Goal: Task Accomplishment & Management: Manage account settings

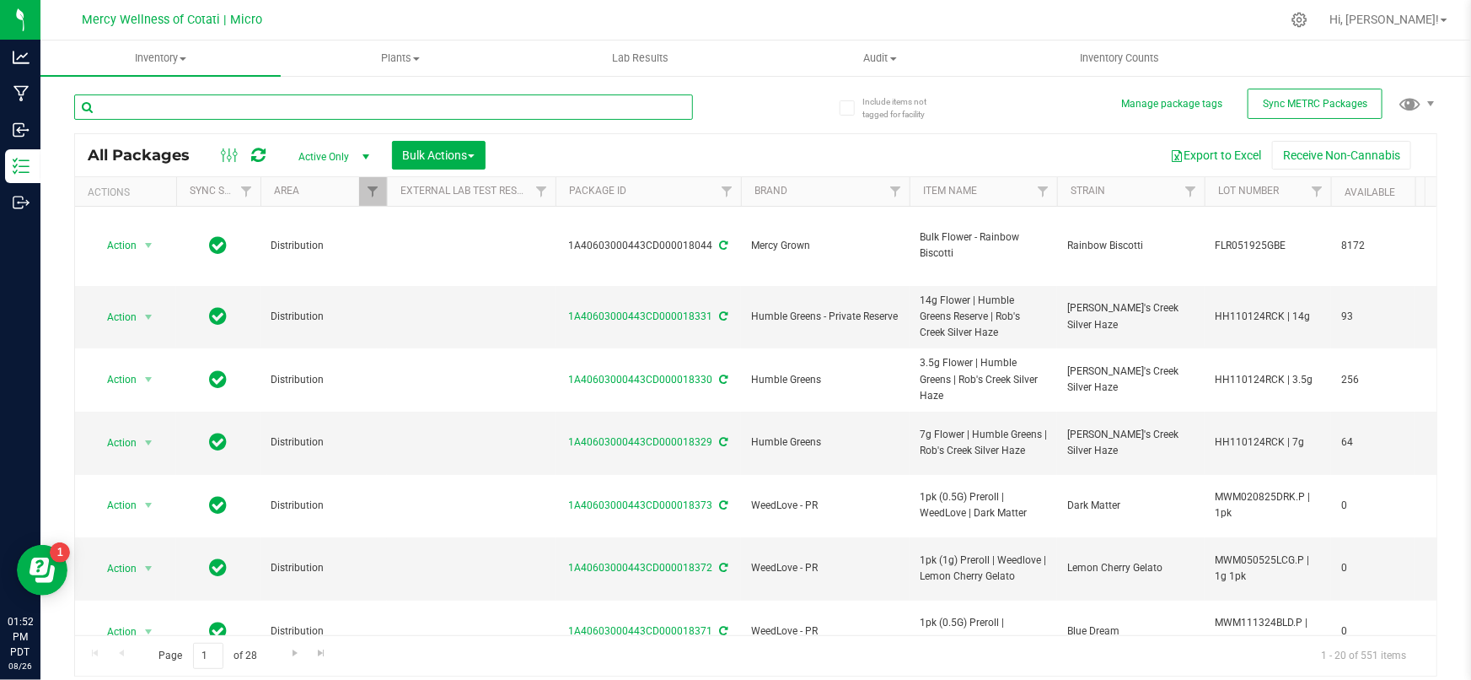
click at [263, 107] on input "text" at bounding box center [383, 106] width 619 height 25
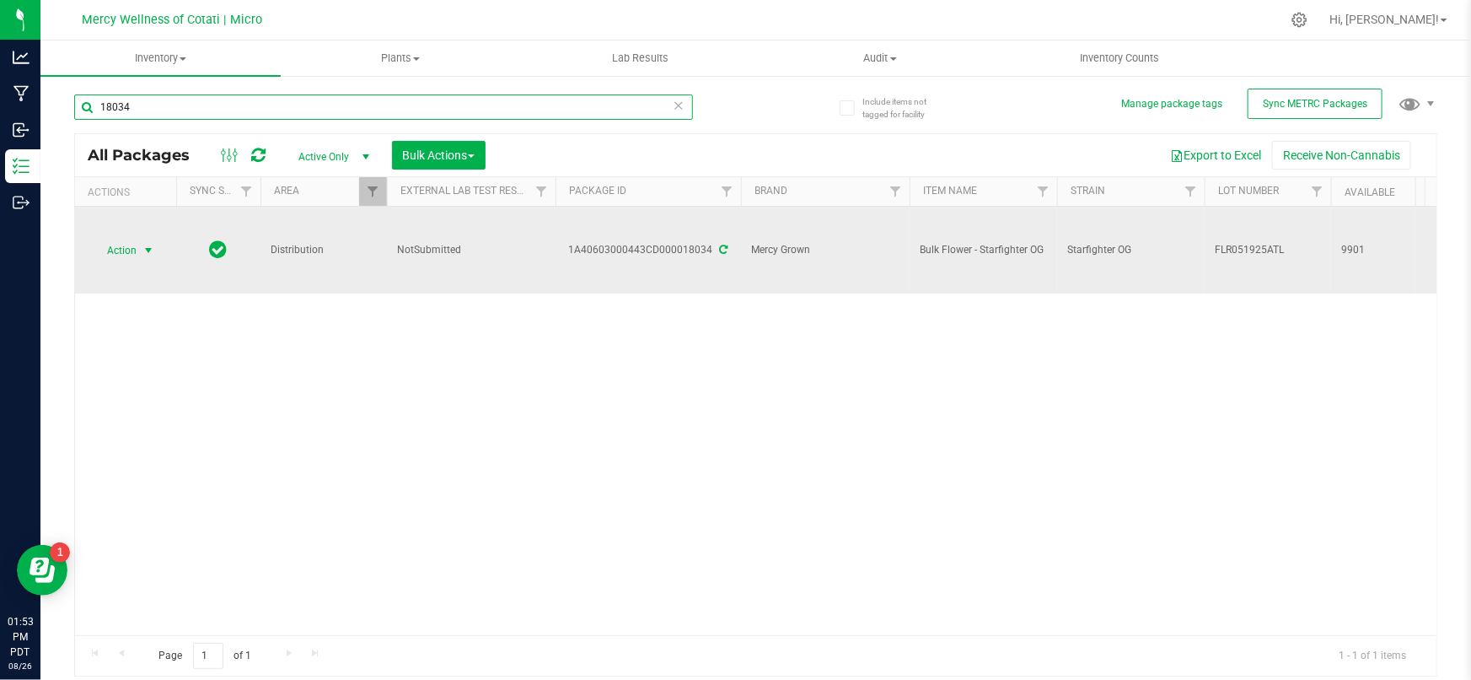
type input "18034"
click at [133, 250] on span "Action" at bounding box center [115, 251] width 46 height 24
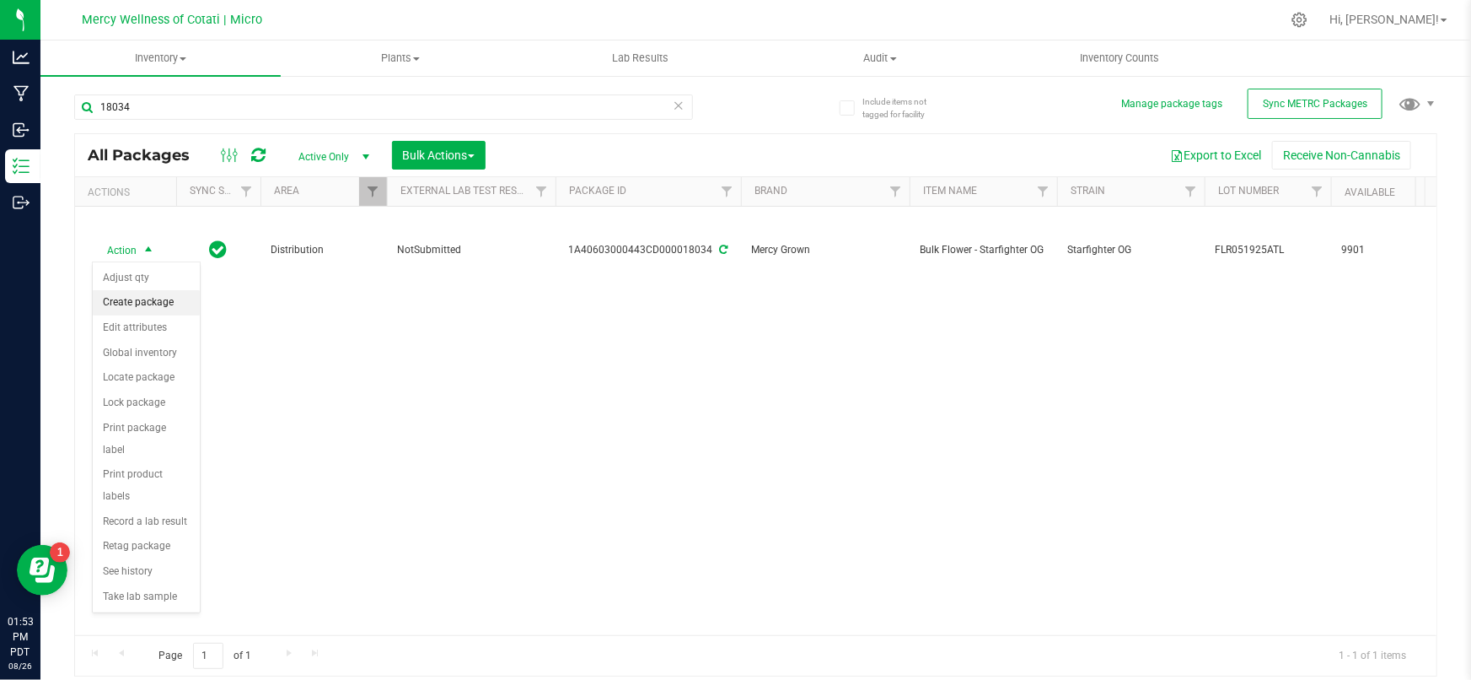
click at [137, 302] on li "Create package" at bounding box center [146, 302] width 107 height 25
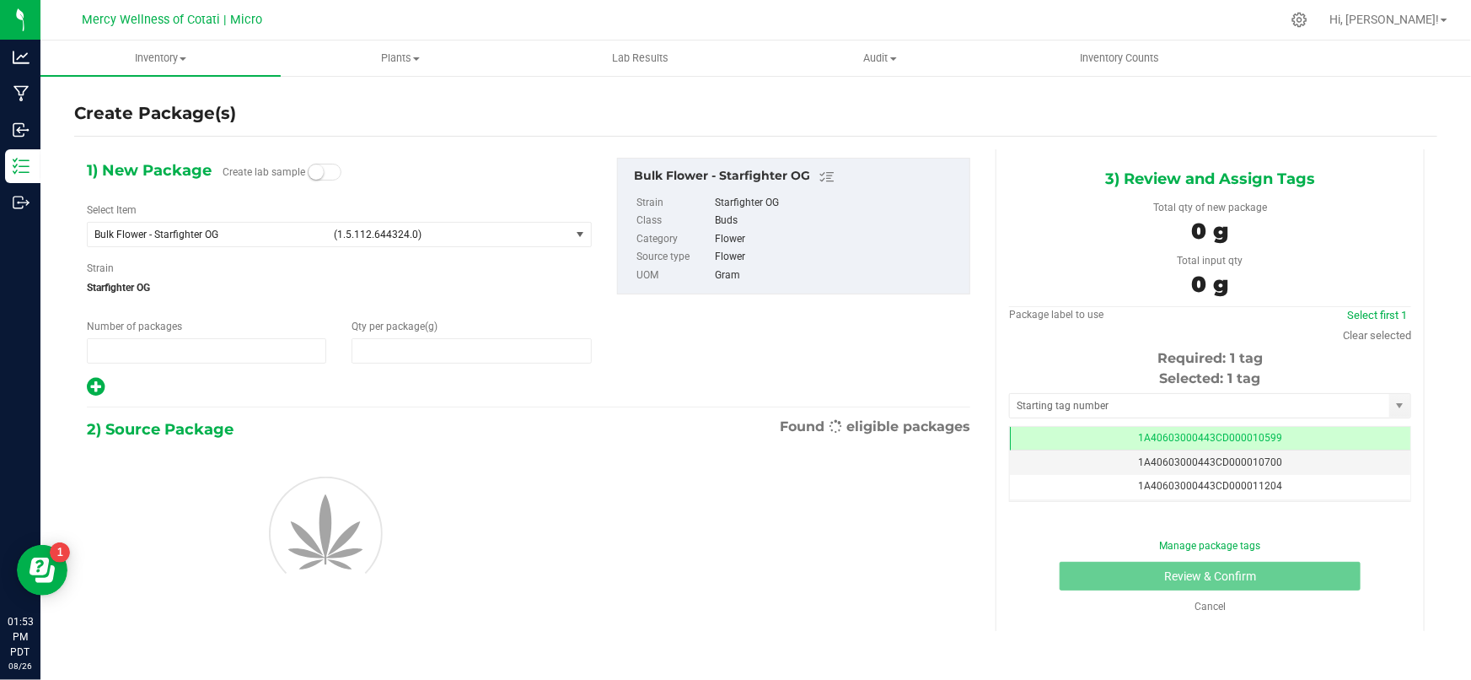
type input "1"
type input "0.0000"
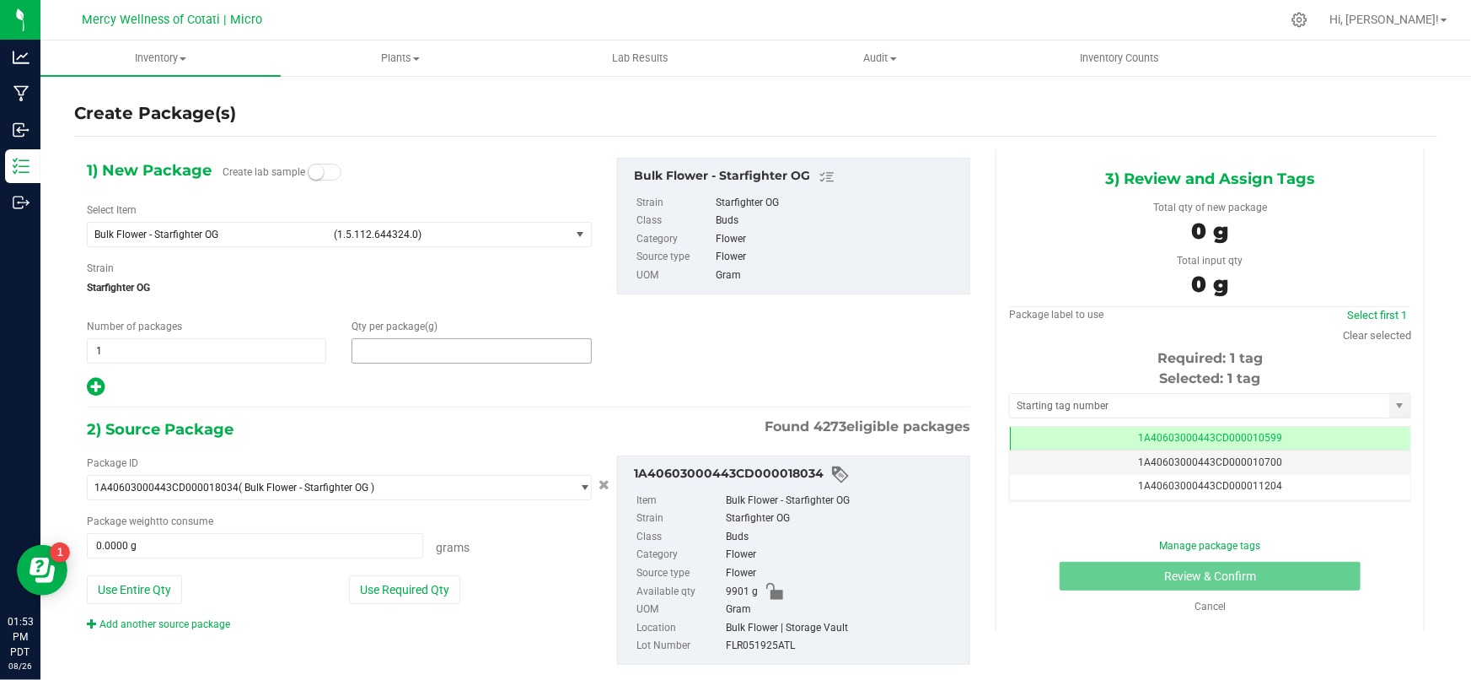
click at [410, 354] on span at bounding box center [471, 350] width 239 height 25
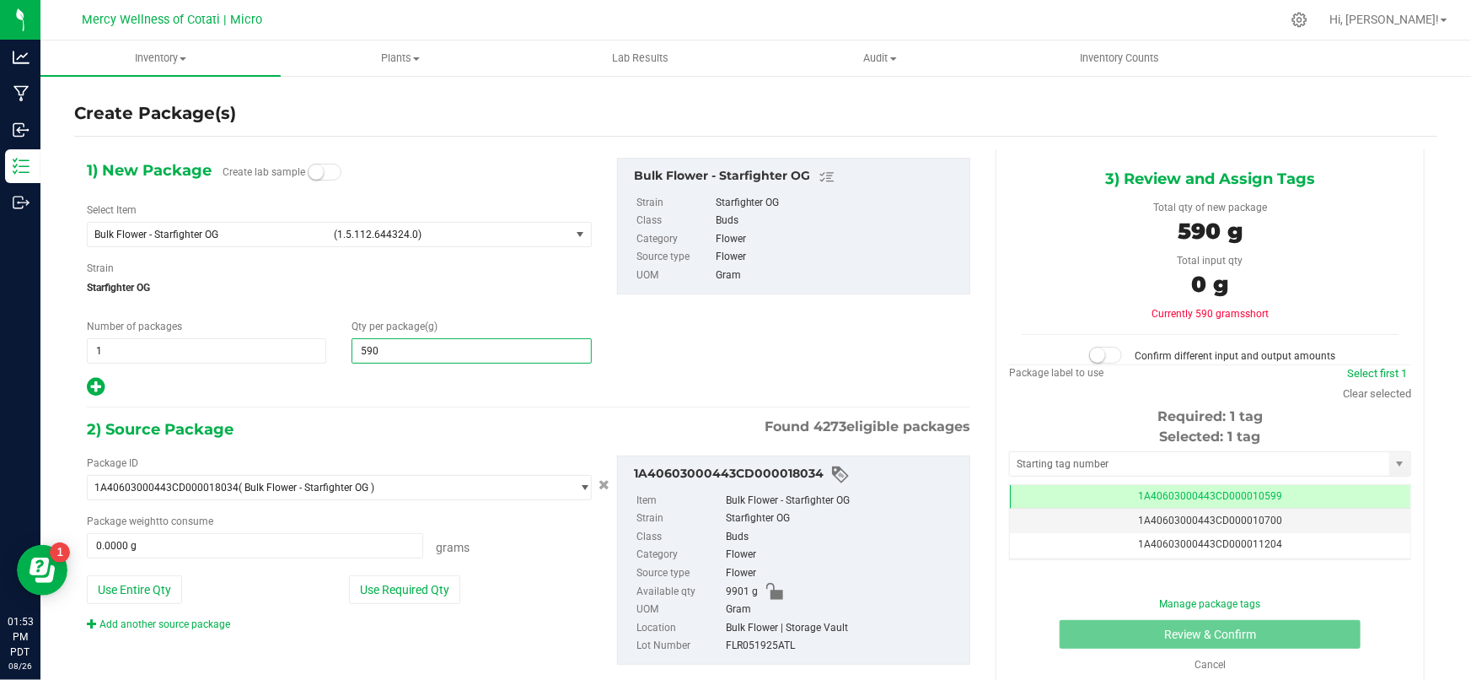
type input "5902"
type input "5,902.0000"
click at [231, 551] on span at bounding box center [255, 545] width 336 height 25
type input "5902"
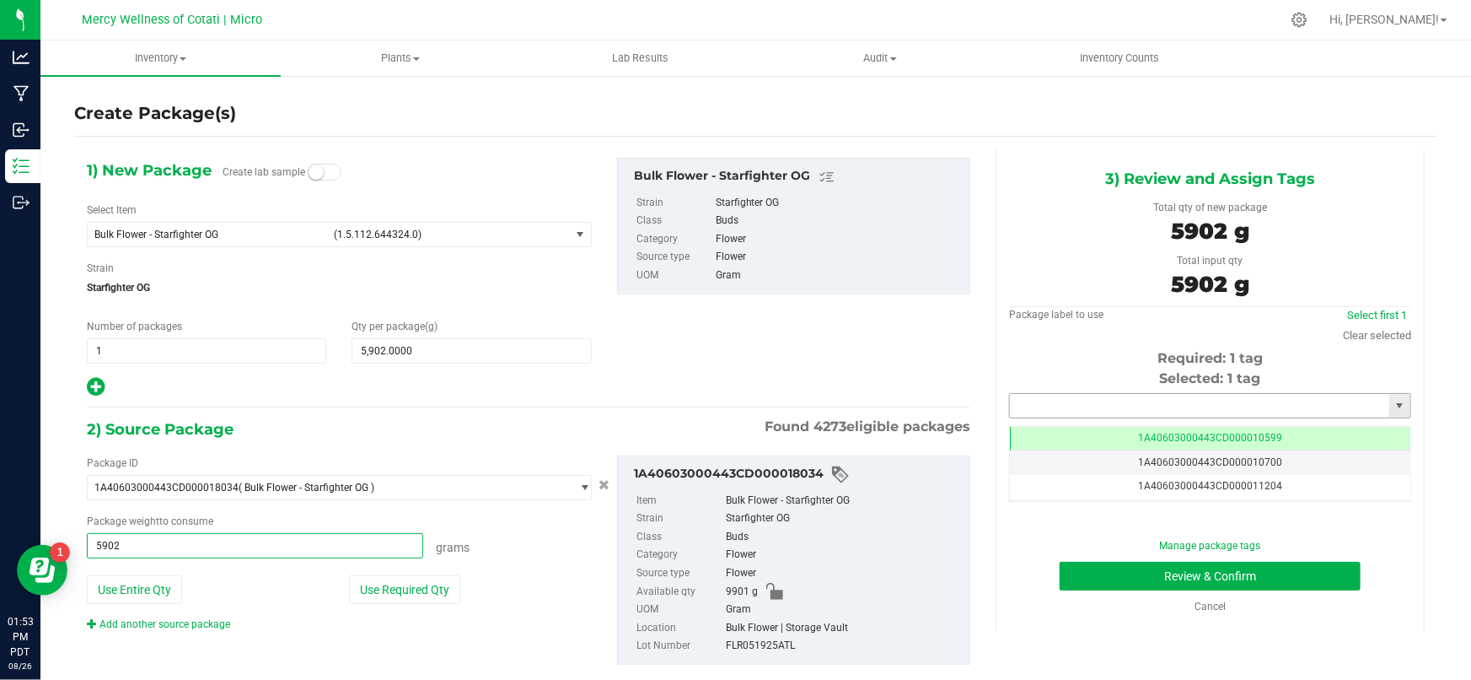
type input "5902.0000 g"
click at [1081, 404] on input "text" at bounding box center [1199, 406] width 379 height 24
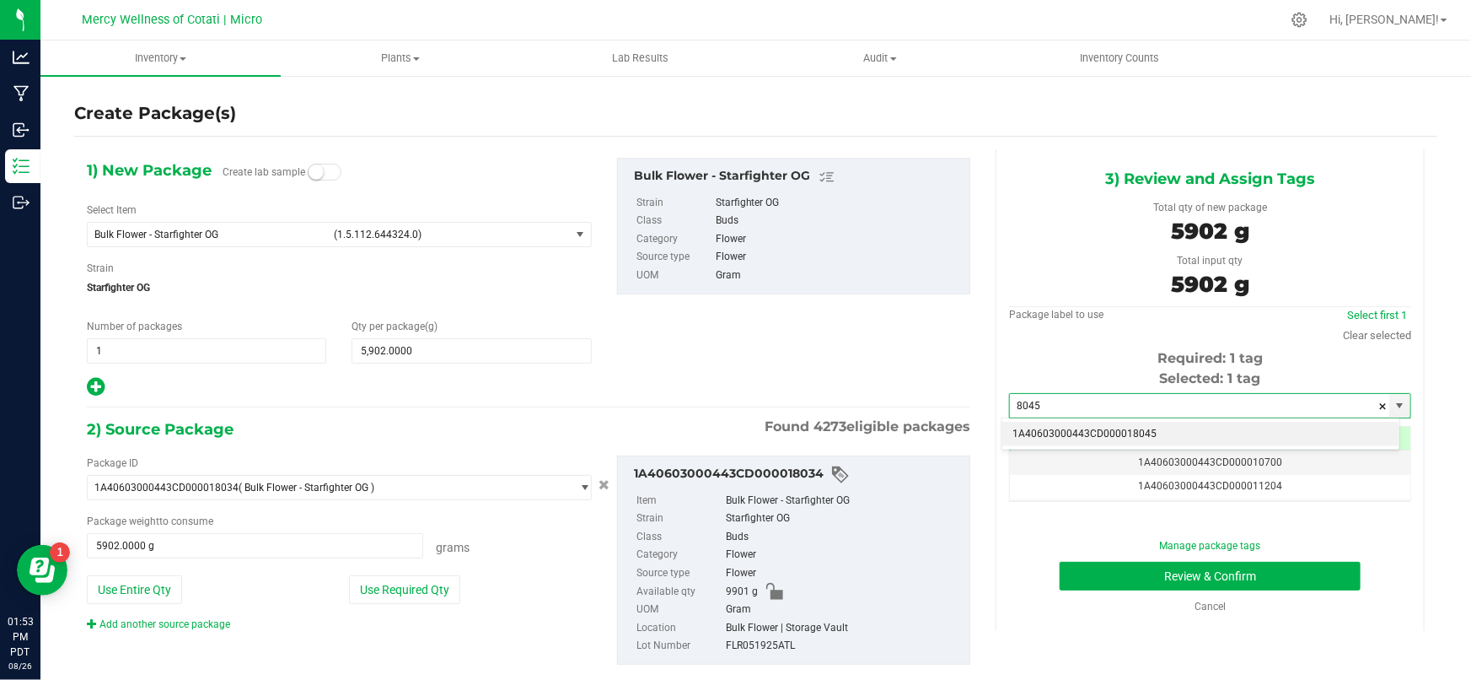
click at [1088, 432] on li "1A40603000443CD000018045" at bounding box center [1200, 434] width 397 height 25
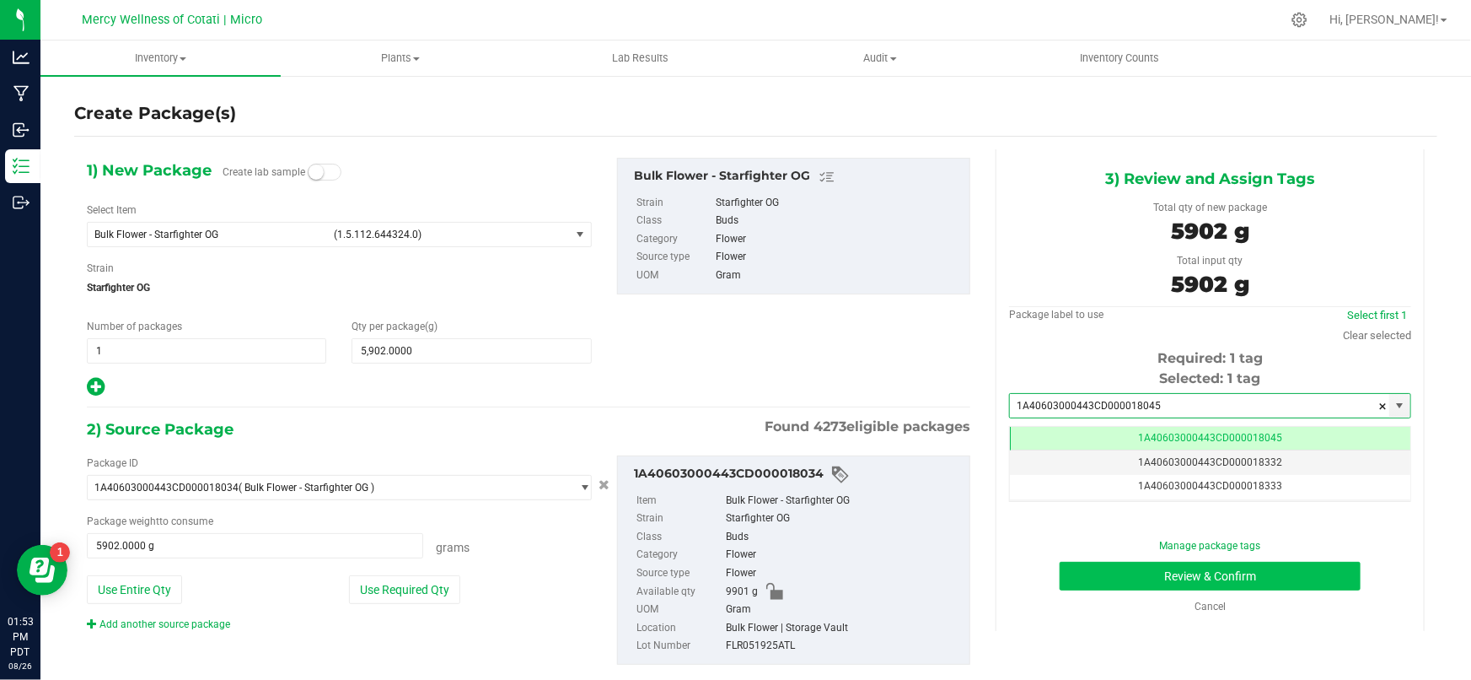
type input "1A40603000443CD000018045"
click at [1154, 573] on button "Review & Confirm" at bounding box center [1211, 576] width 302 height 29
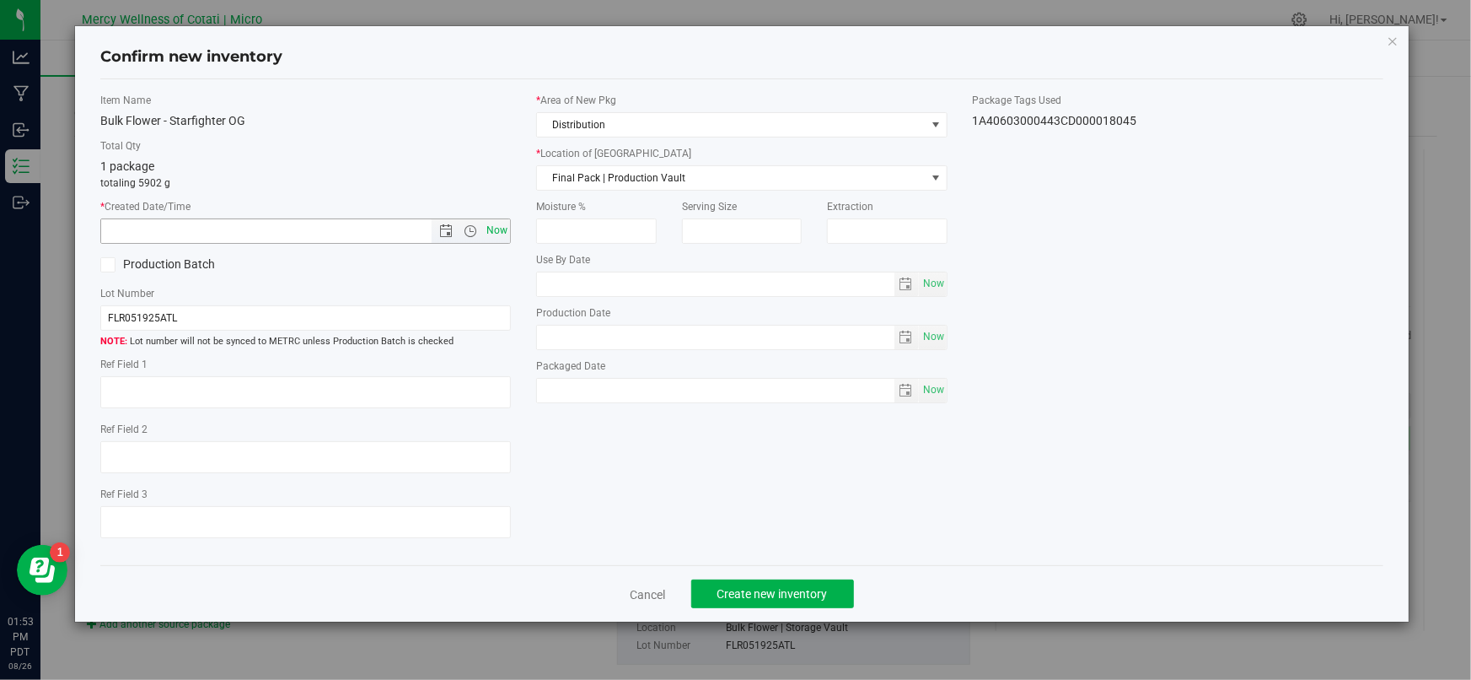
click at [506, 229] on span "Now" at bounding box center [497, 230] width 29 height 24
type input "[DATE] 1:53 PM"
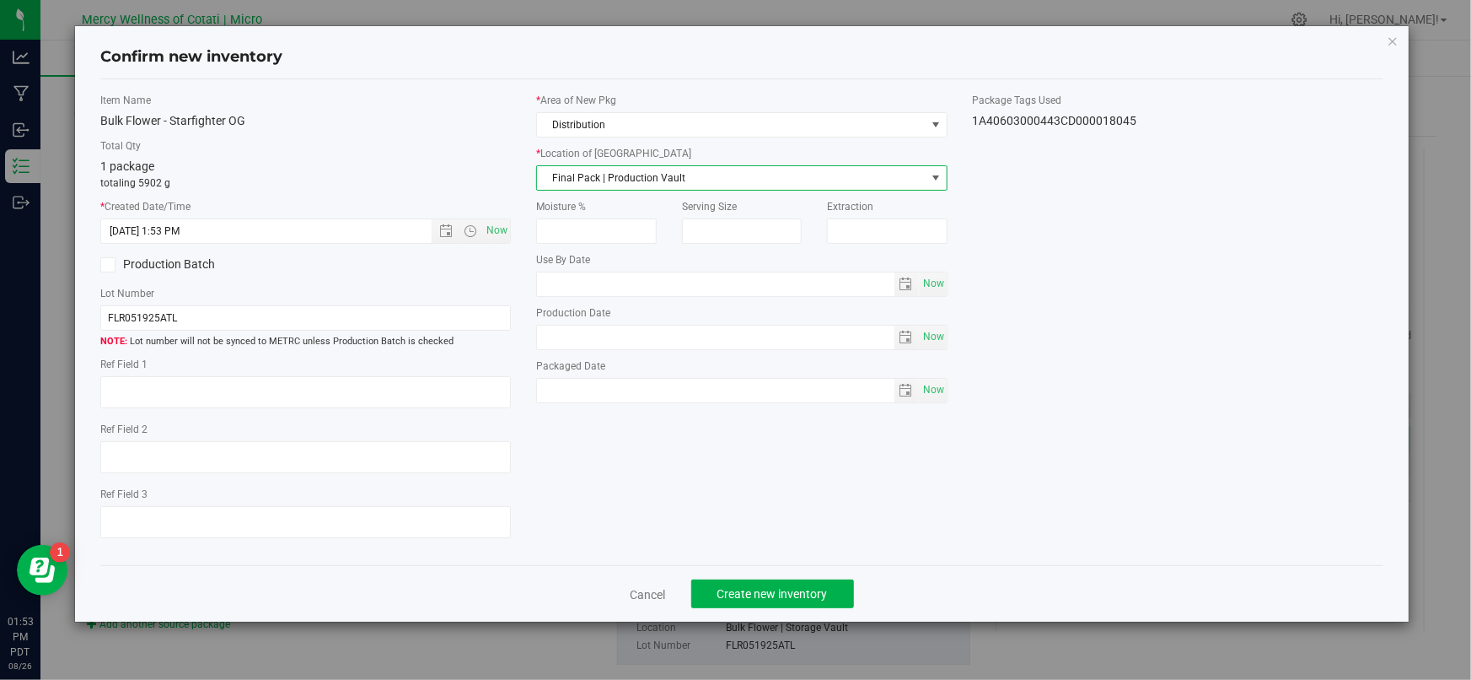
click at [615, 170] on span "Final Pack | Production Vault" at bounding box center [731, 178] width 388 height 24
click at [592, 253] on li "Bulk Flower | Storage Vault" at bounding box center [742, 256] width 410 height 25
click at [114, 266] on span at bounding box center [107, 264] width 15 height 15
click at [0, 0] on input "Production Batch" at bounding box center [0, 0] width 0 height 0
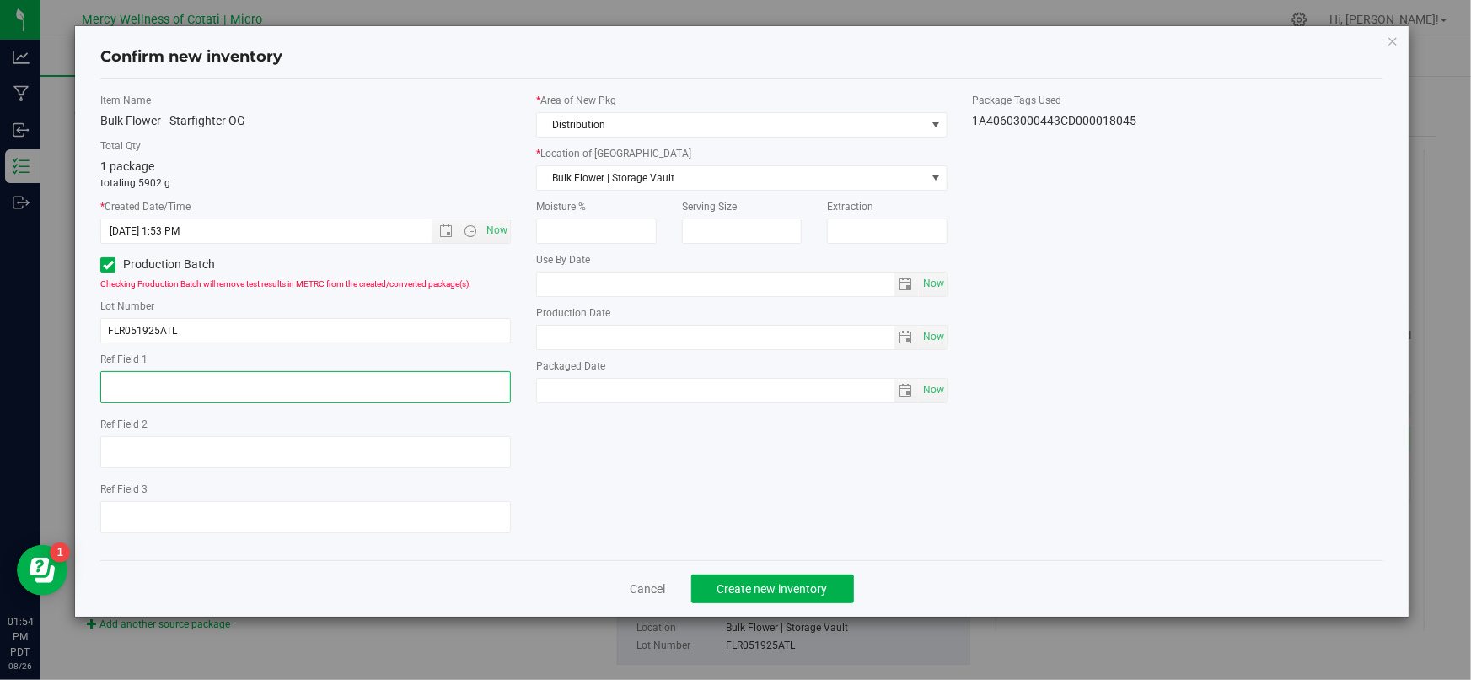
click at [139, 384] on textarea at bounding box center [305, 387] width 411 height 32
type textarea "454g"
click at [572, 502] on div "Item Name Bulk Flower - Starfighter OG Total Qty 1 package totaling 5902 g * Cr…" at bounding box center [742, 320] width 1308 height 454
click at [758, 592] on span "Create new inventory" at bounding box center [772, 588] width 110 height 13
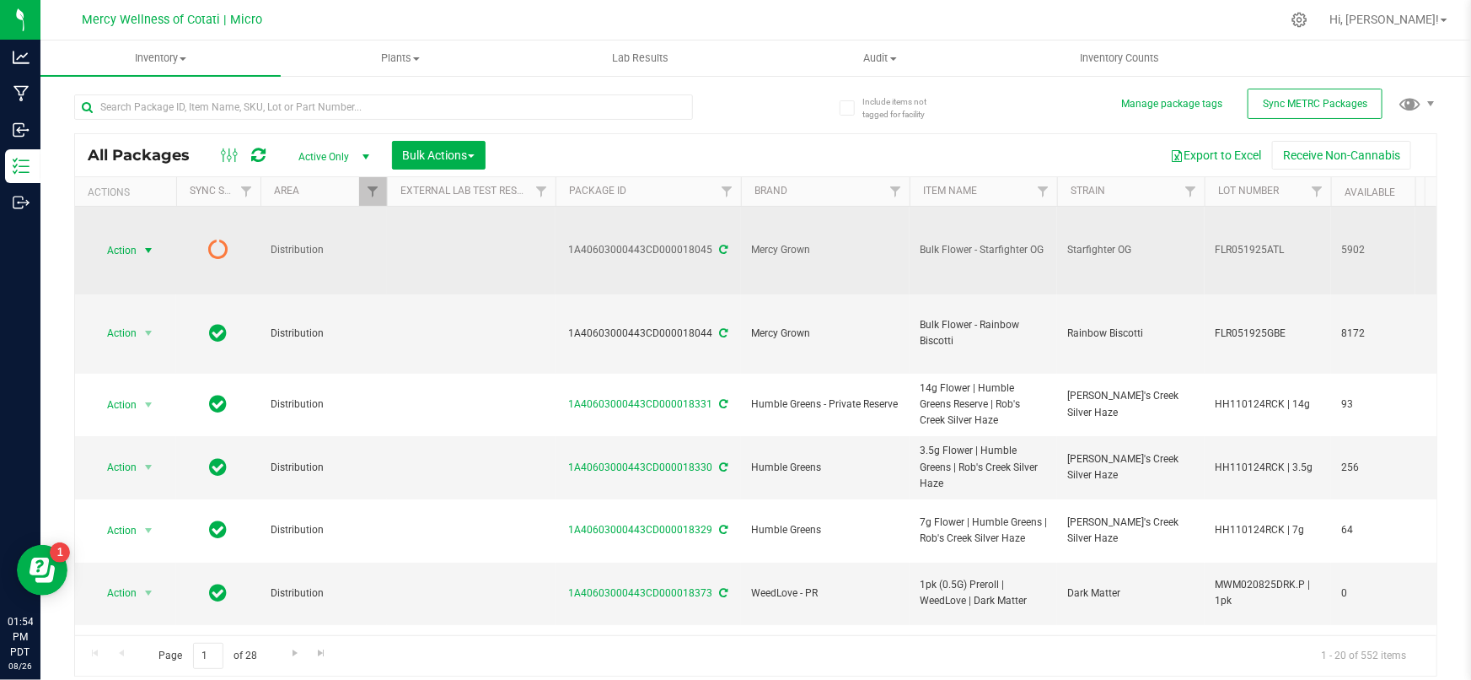
click at [138, 250] on span "select" at bounding box center [148, 251] width 21 height 24
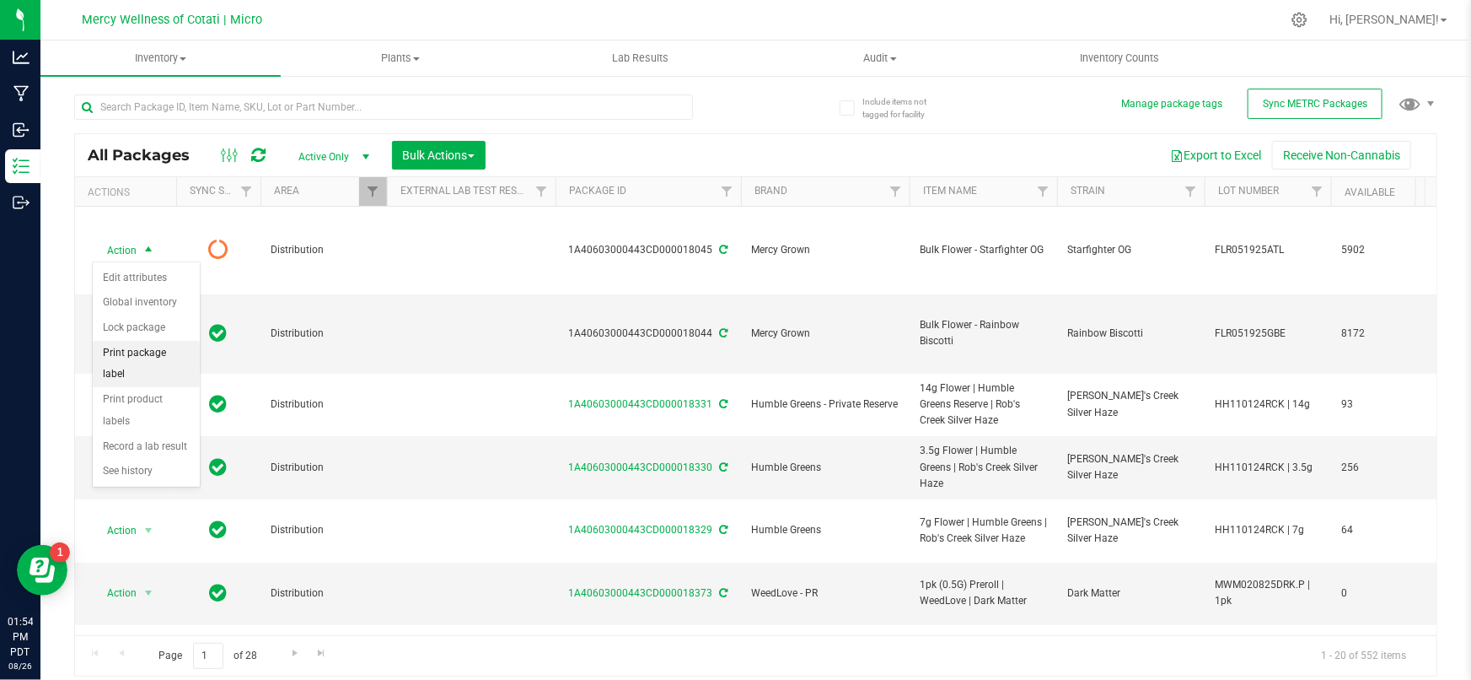
click at [136, 350] on li "Print package label" at bounding box center [146, 364] width 107 height 46
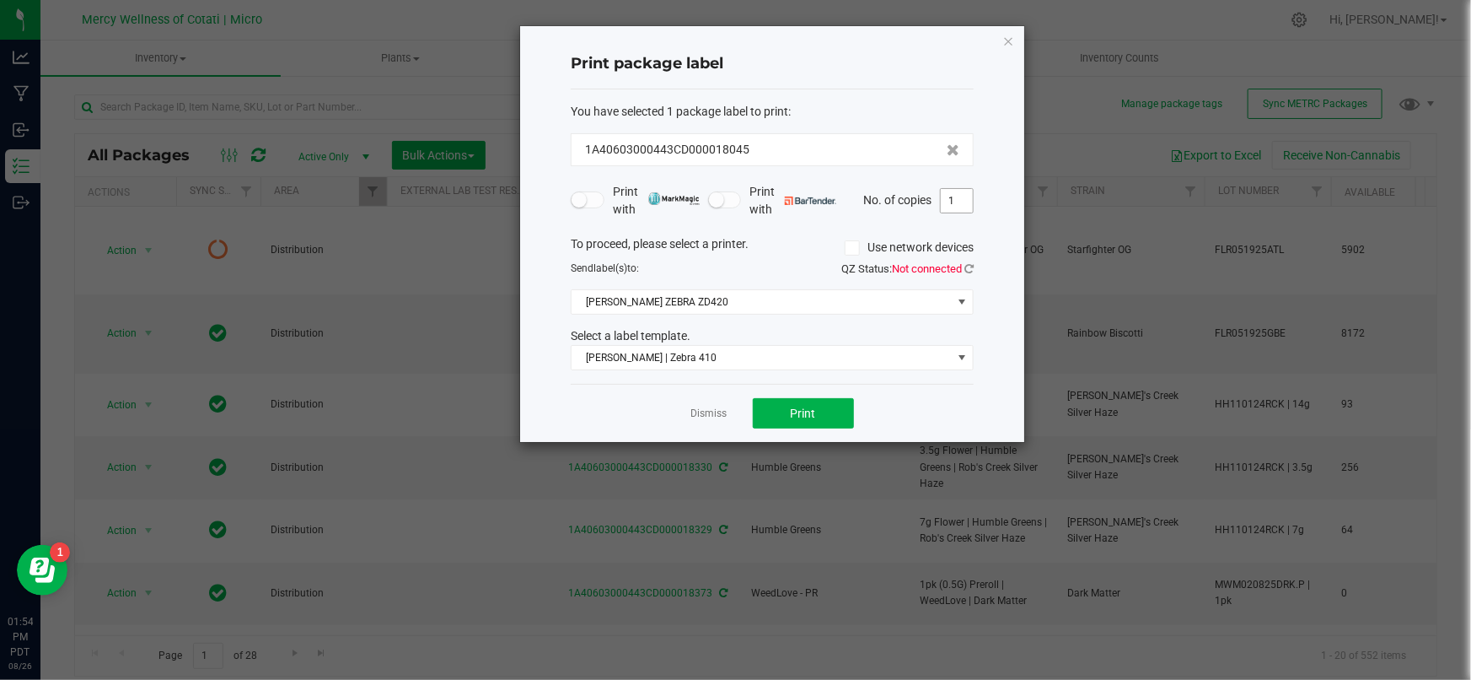
click at [957, 206] on input "1" at bounding box center [957, 201] width 32 height 24
type input "13"
click at [797, 411] on span "Print" at bounding box center [803, 412] width 25 height 13
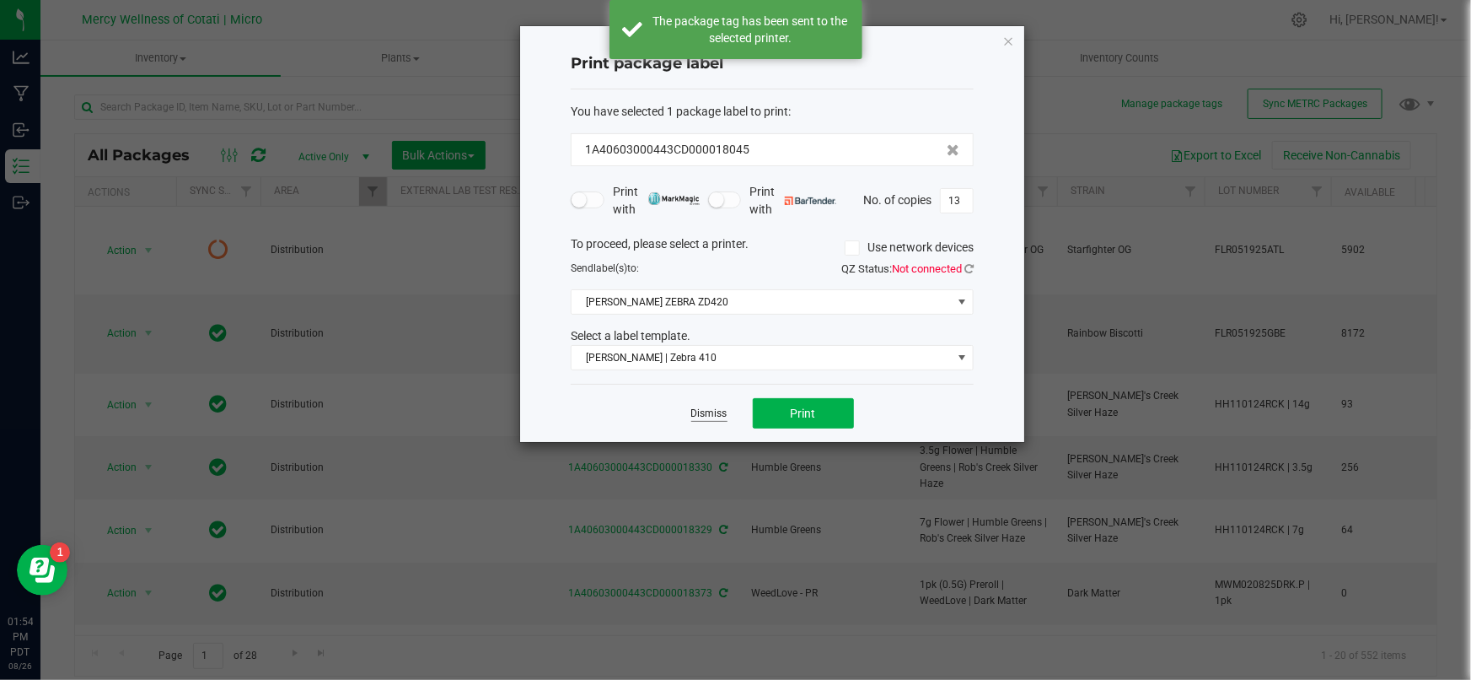
click at [712, 416] on link "Dismiss" at bounding box center [709, 413] width 36 height 14
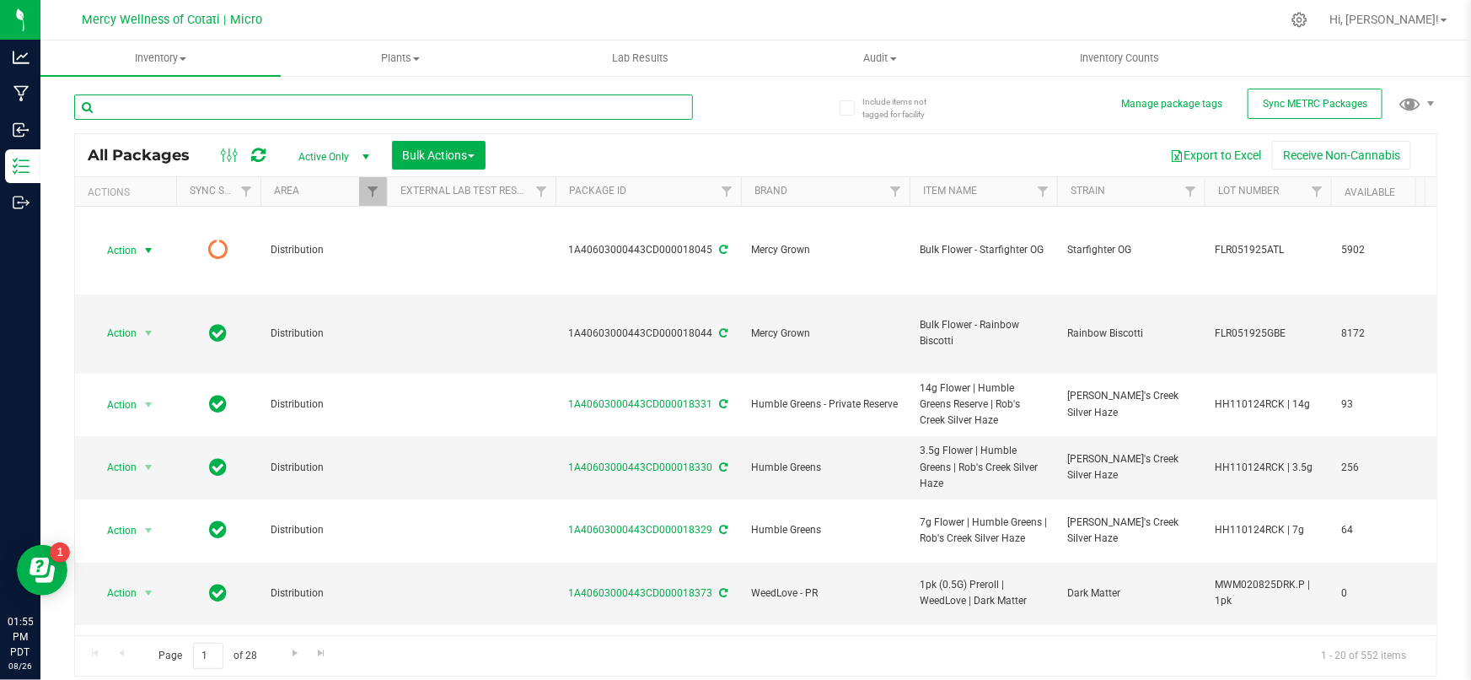
click at [303, 97] on input "text" at bounding box center [383, 106] width 619 height 25
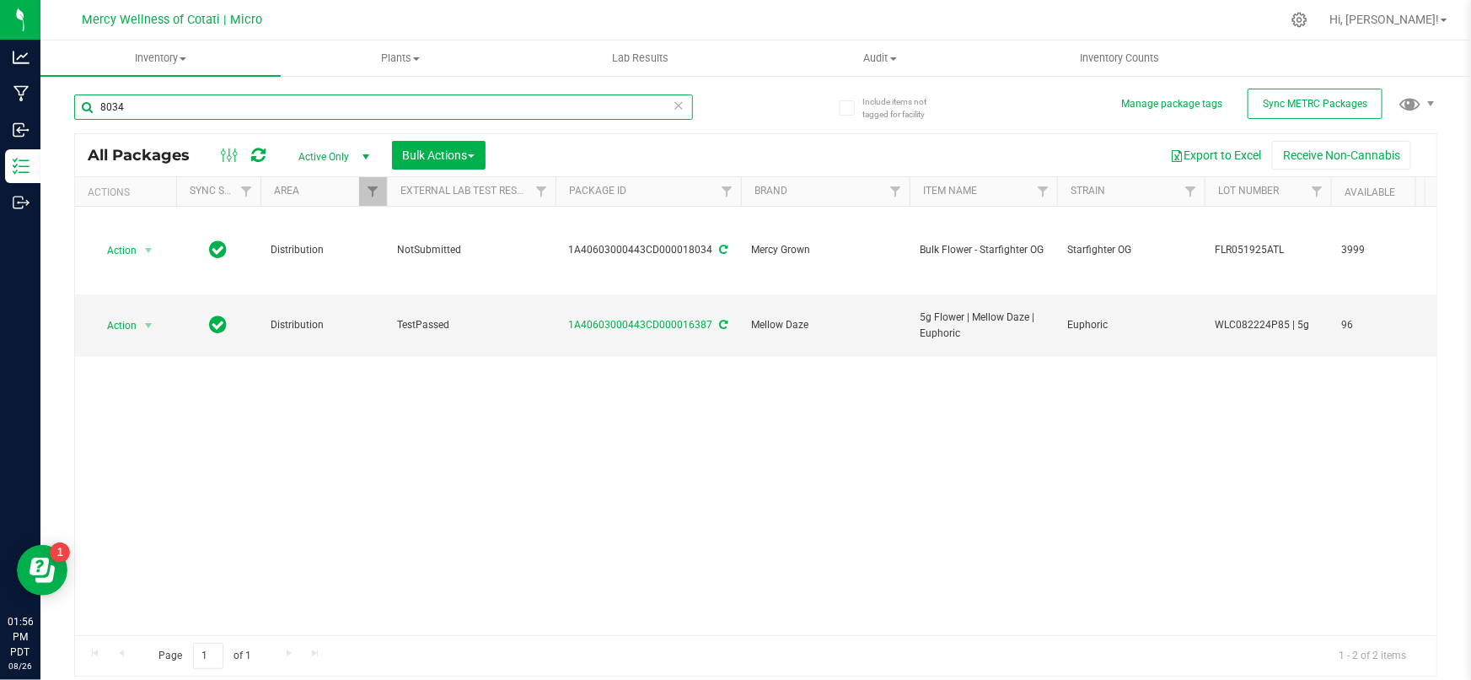
type input "8034"
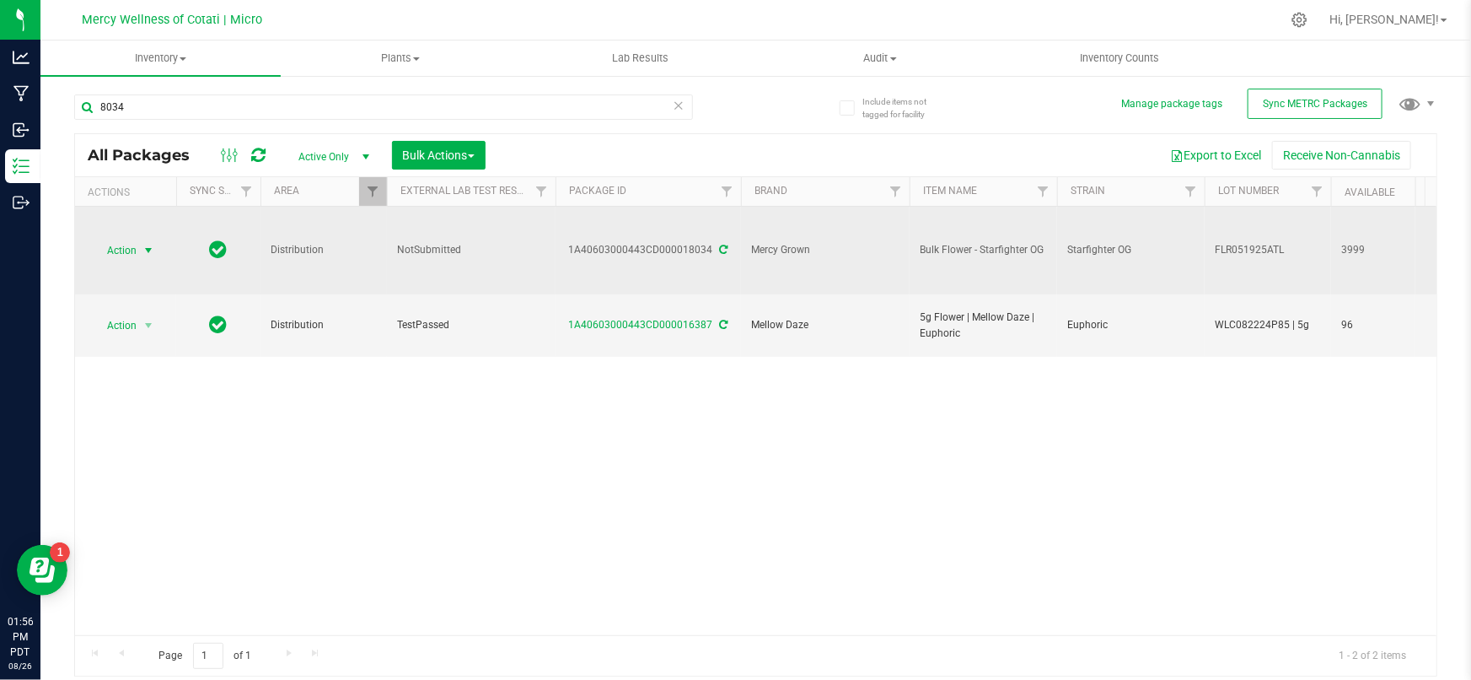
click at [120, 250] on span "Action" at bounding box center [115, 251] width 46 height 24
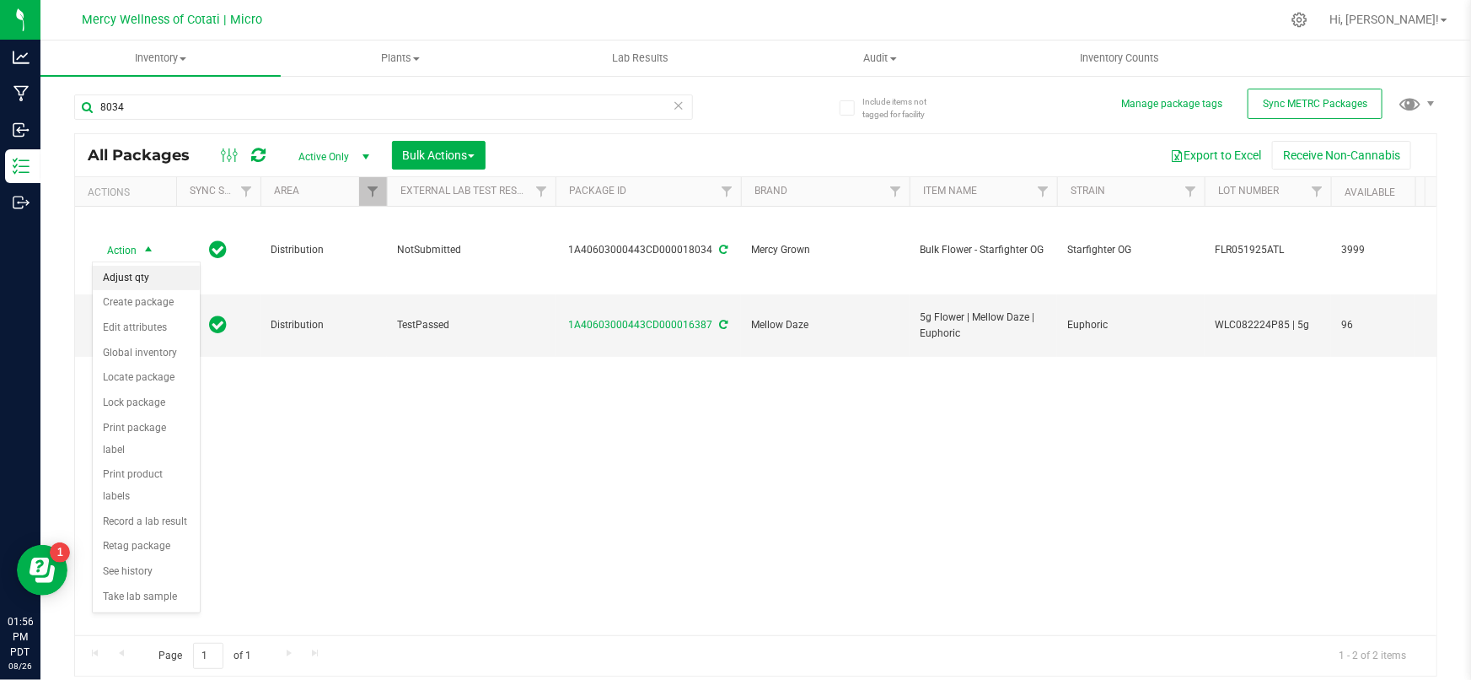
click at [141, 281] on li "Adjust qty" at bounding box center [146, 278] width 107 height 25
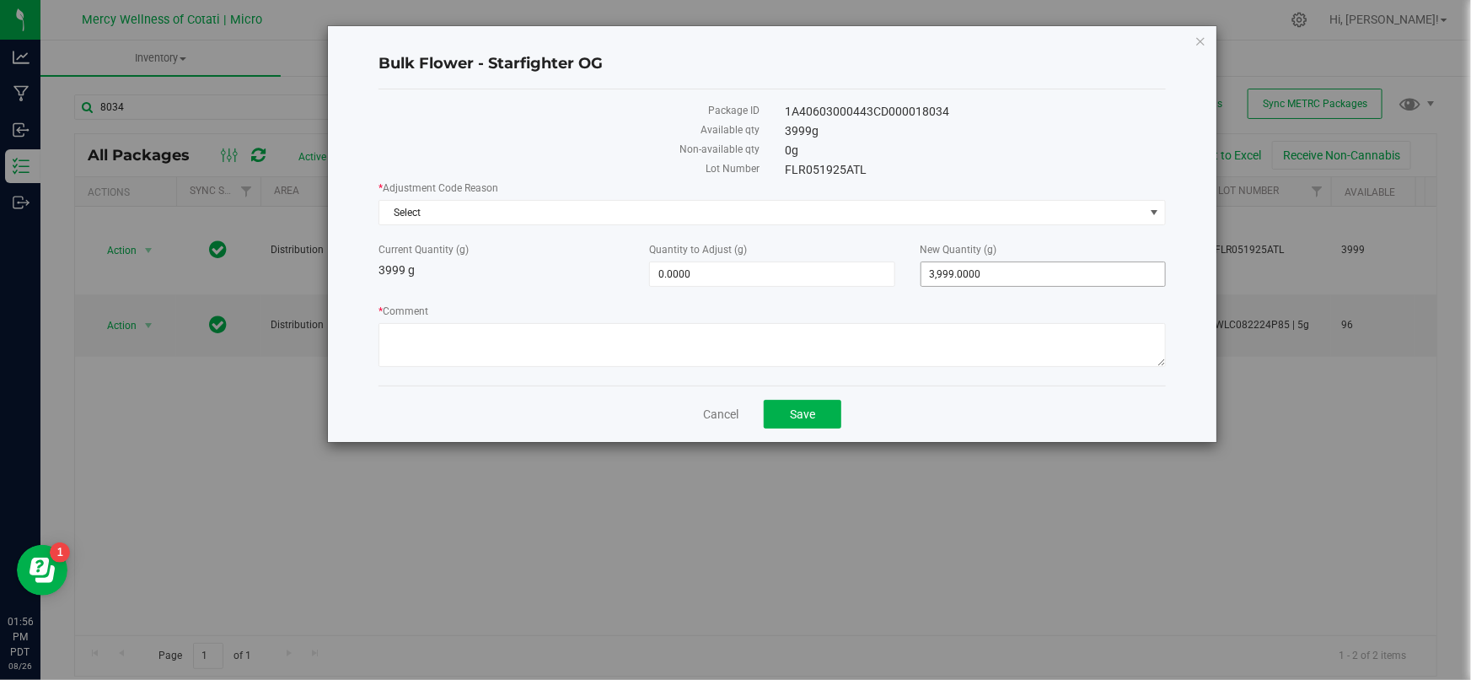
click at [1017, 277] on span "3,999.0000 3999" at bounding box center [1043, 273] width 245 height 25
click at [1017, 277] on input "3999" at bounding box center [1044, 274] width 244 height 24
type input "3990"
type input "-9.0000"
type input "3,990.0000"
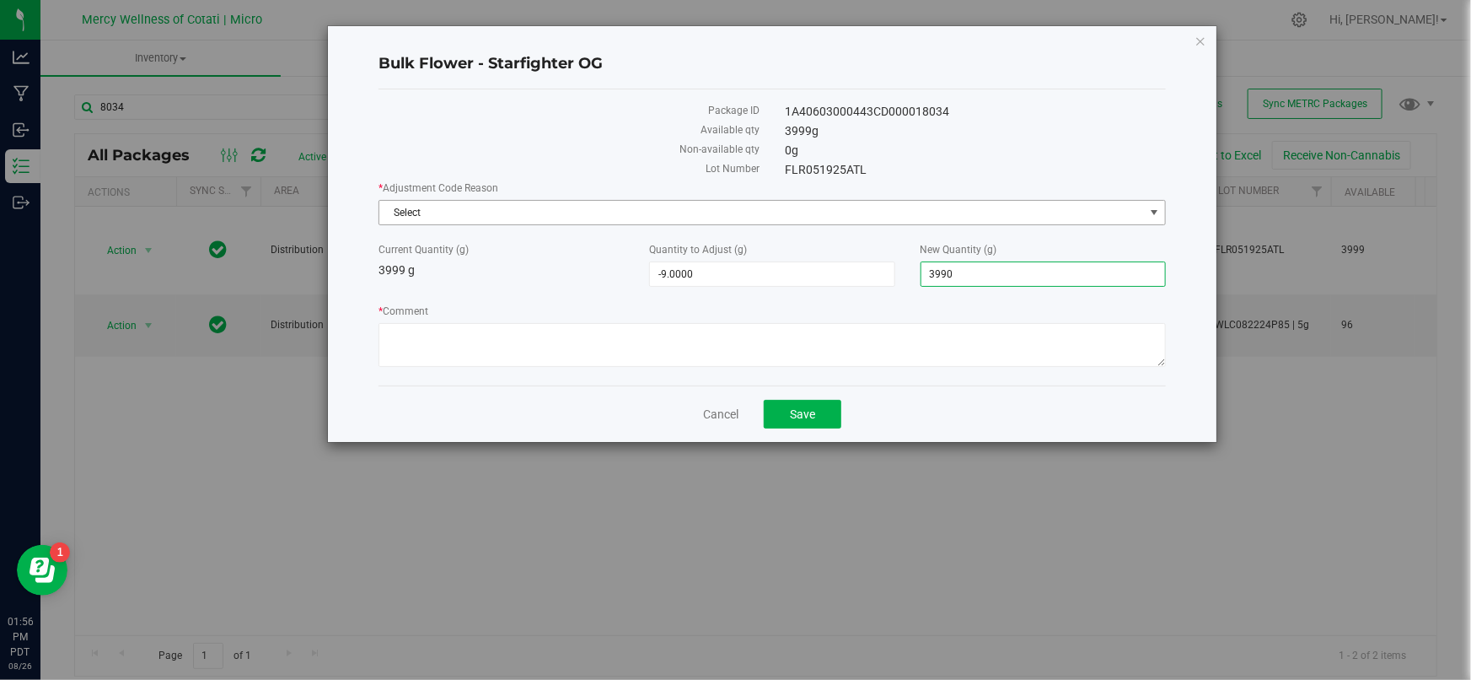
click at [556, 217] on span "Select" at bounding box center [761, 213] width 765 height 24
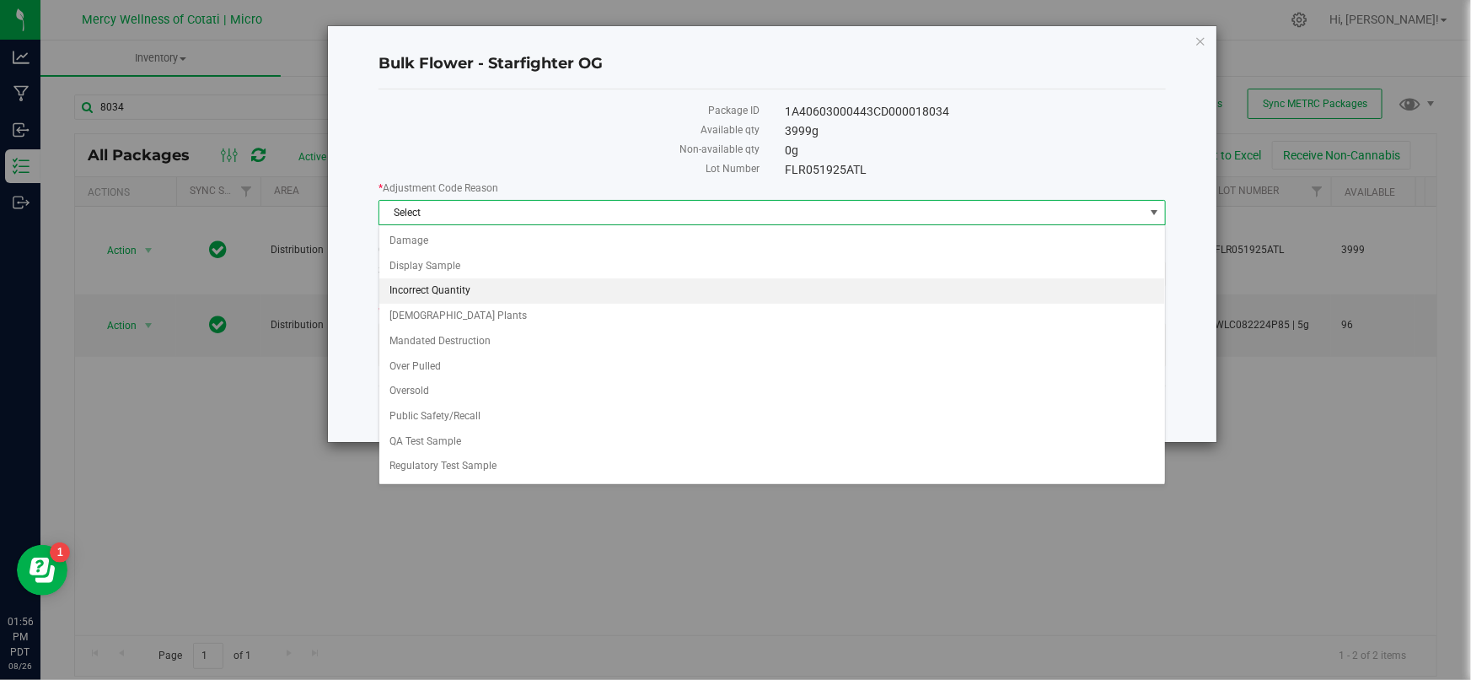
click at [432, 292] on li "Incorrect Quantity" at bounding box center [772, 290] width 786 height 25
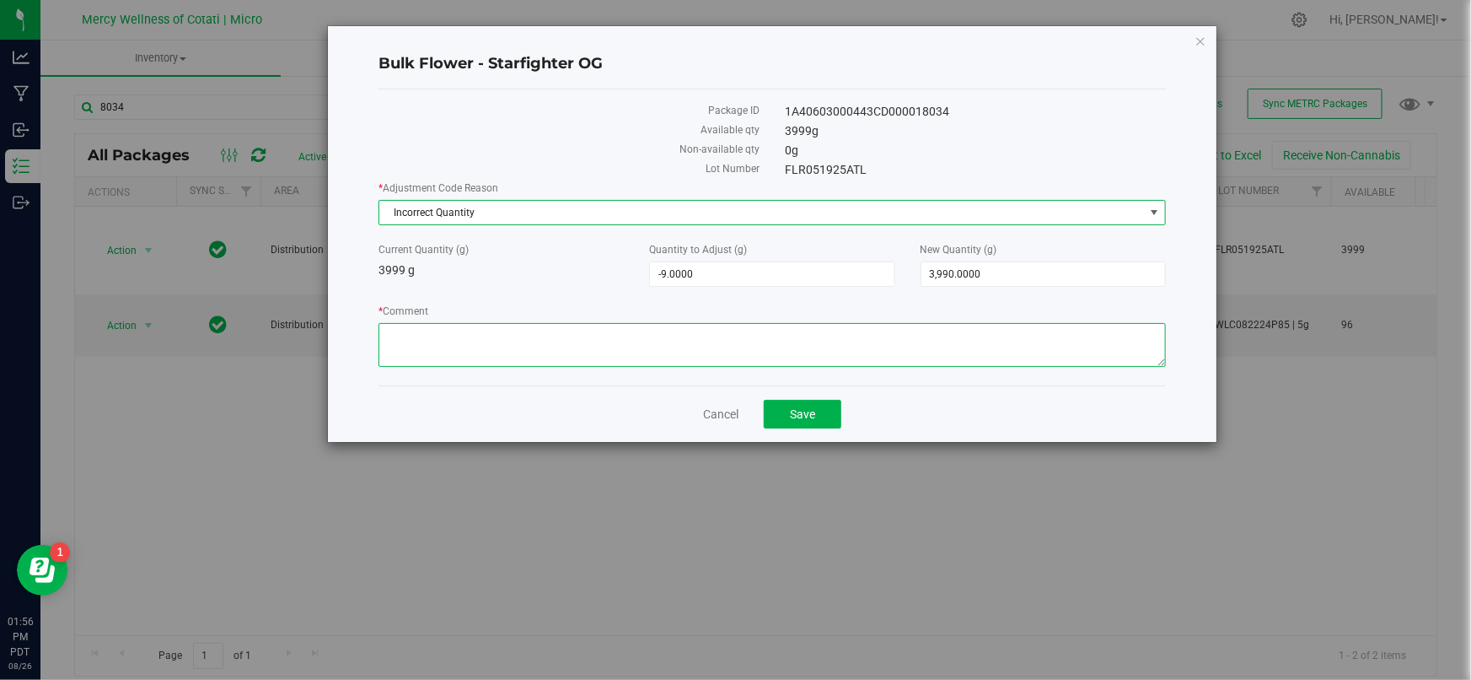
click at [445, 337] on textarea "* Comment" at bounding box center [772, 345] width 787 height 44
type textarea "tare issue"
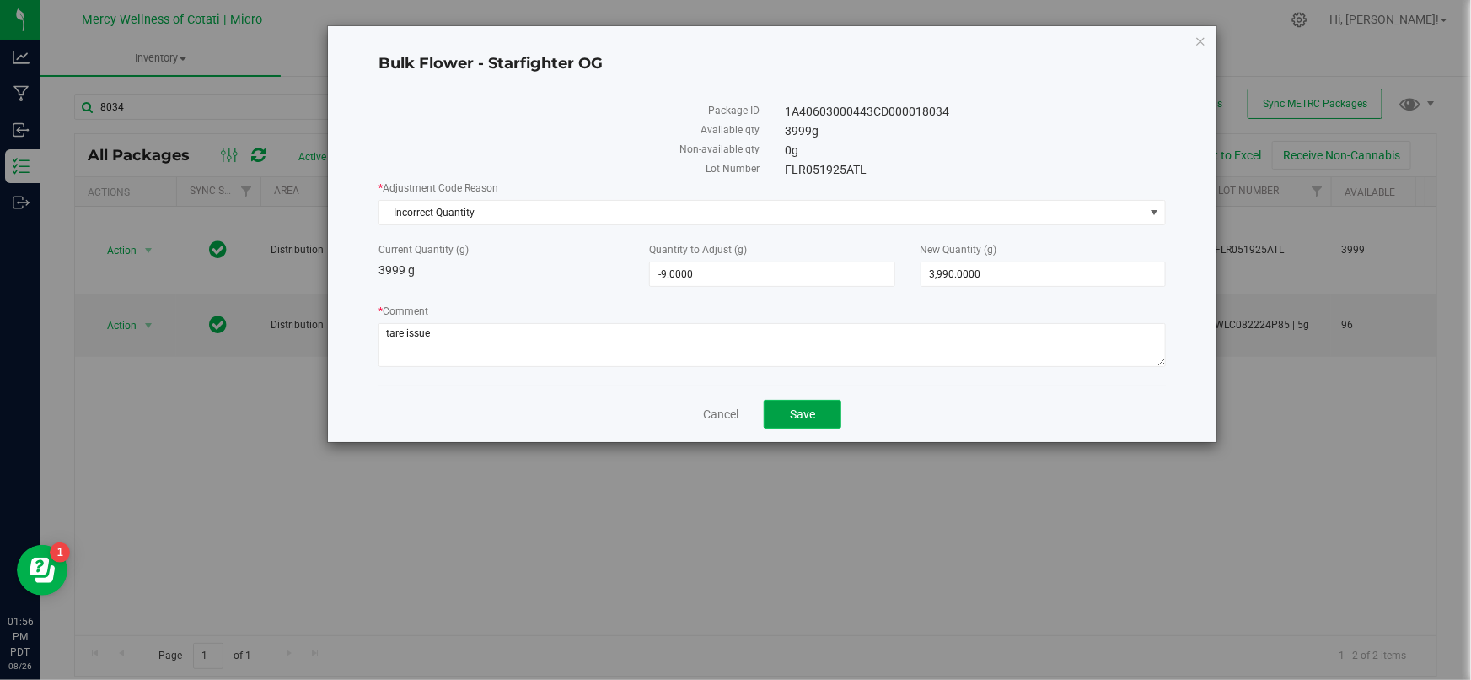
click at [817, 417] on button "Save" at bounding box center [803, 414] width 78 height 29
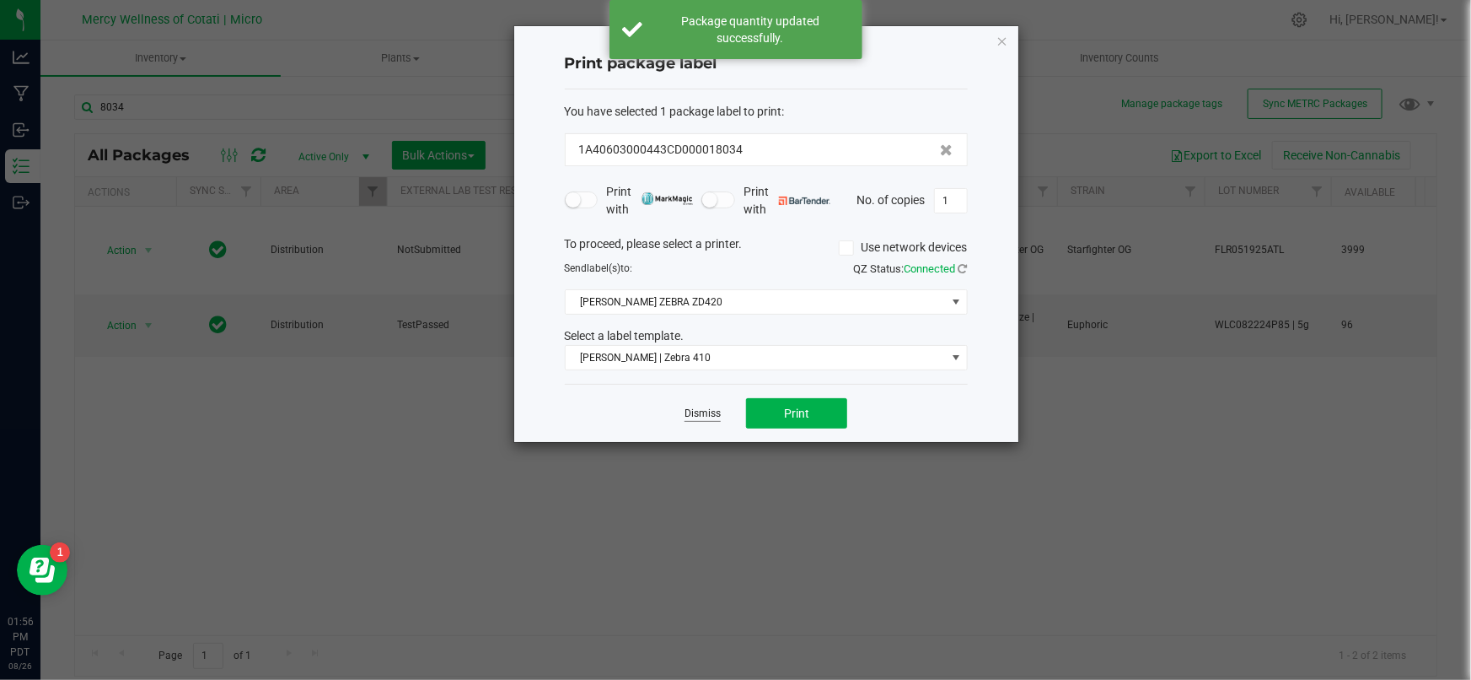
click at [707, 409] on link "Dismiss" at bounding box center [703, 413] width 36 height 14
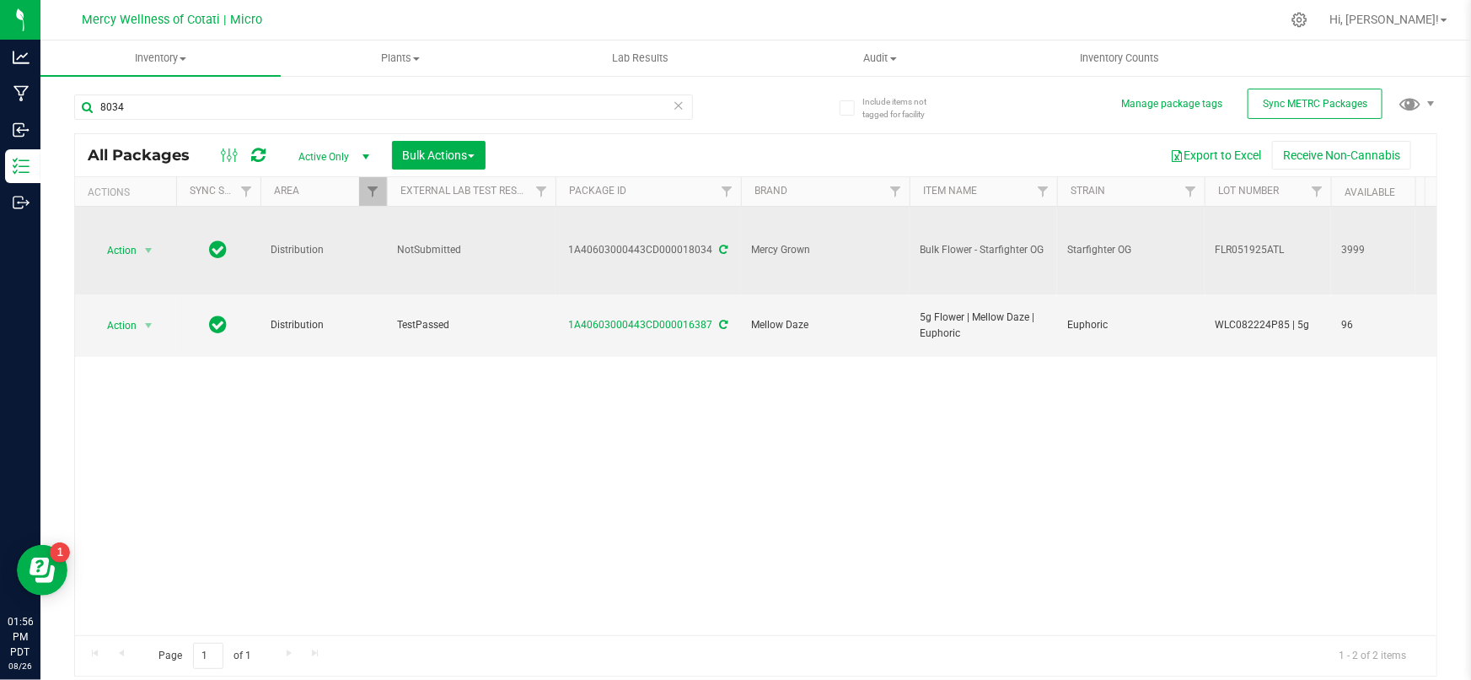
click at [721, 245] on icon at bounding box center [724, 249] width 8 height 10
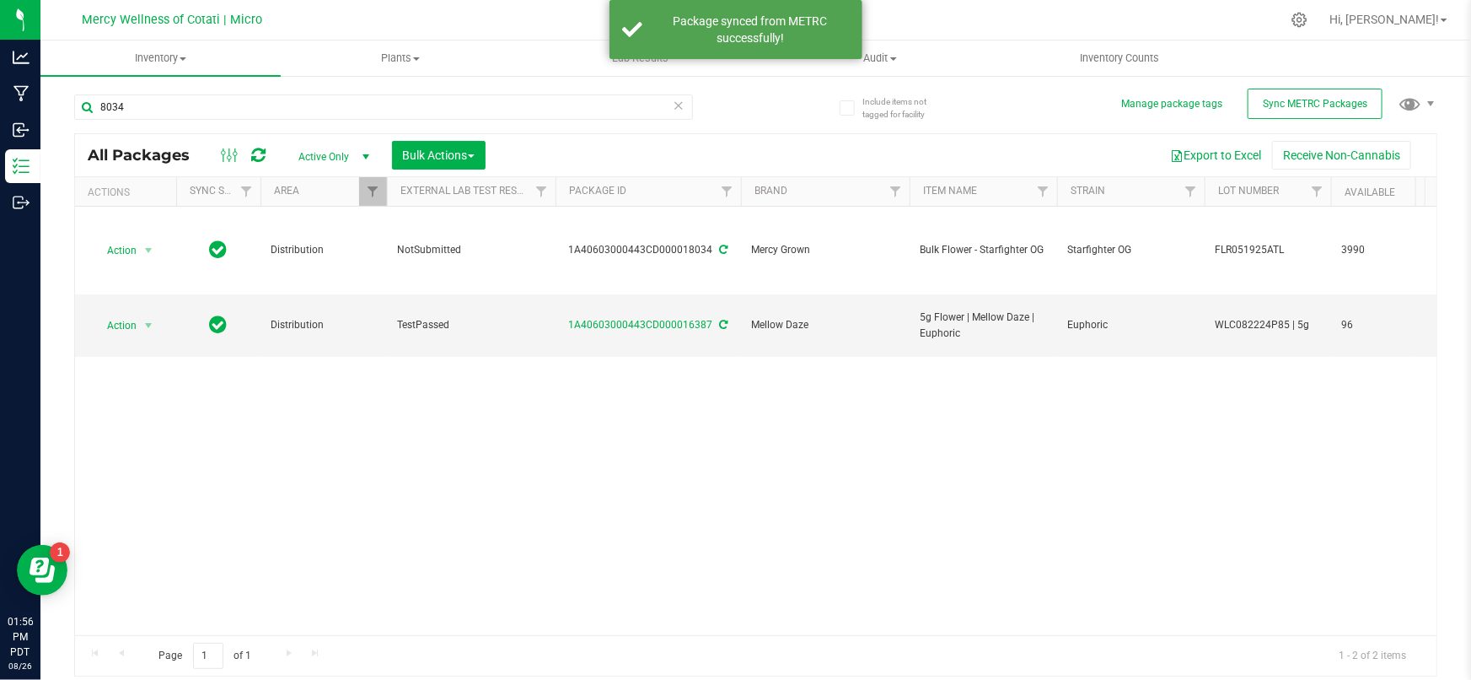
click at [775, 402] on div "Action Action Adjust qty Create package Edit attributes Global inventory Locate…" at bounding box center [756, 421] width 1362 height 428
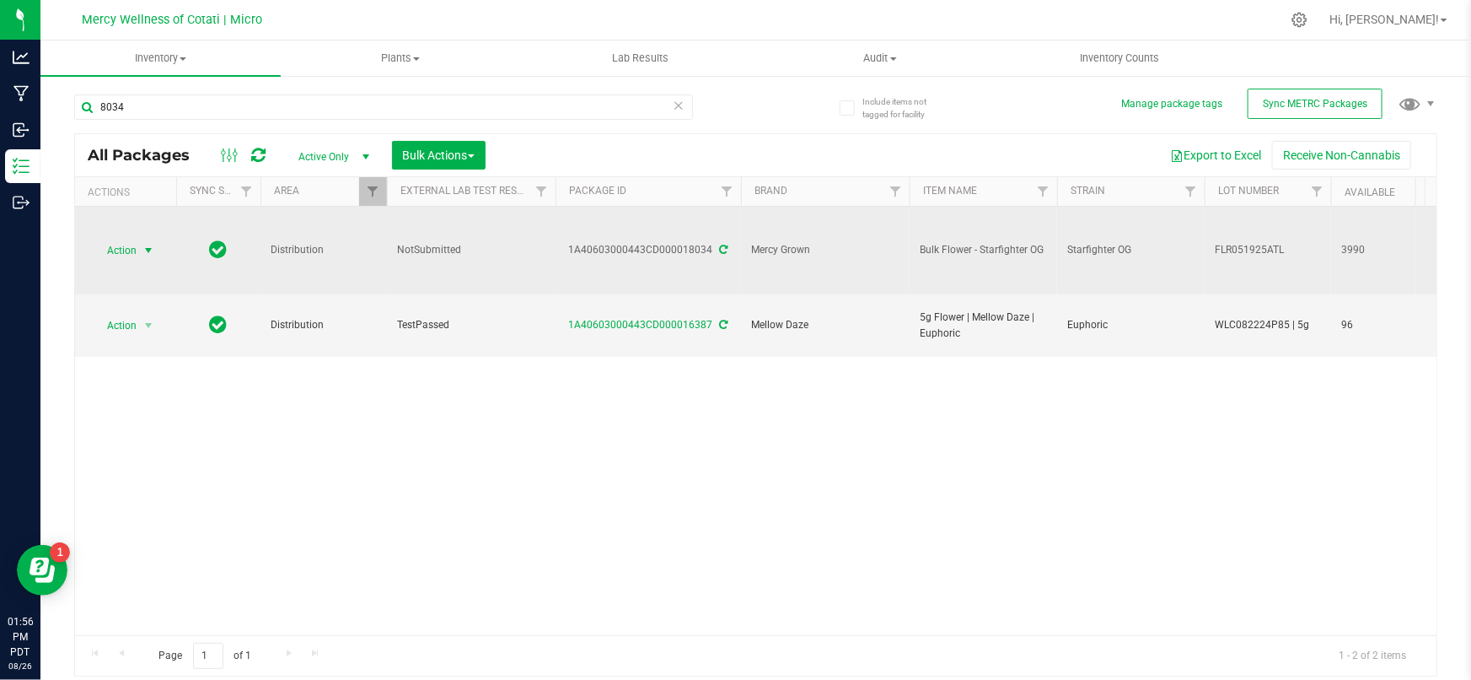
click at [141, 243] on span "select" at bounding box center [148, 251] width 21 height 24
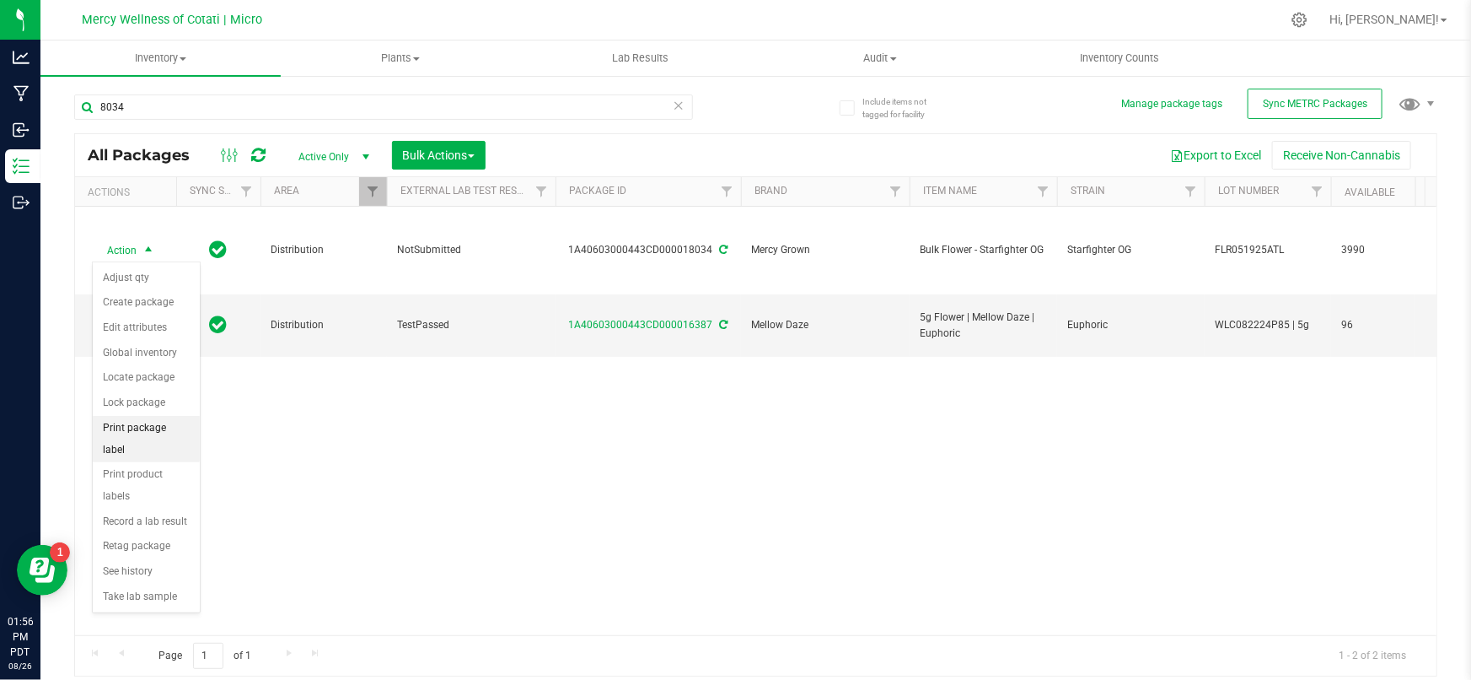
click at [141, 421] on li "Print package label" at bounding box center [146, 439] width 107 height 46
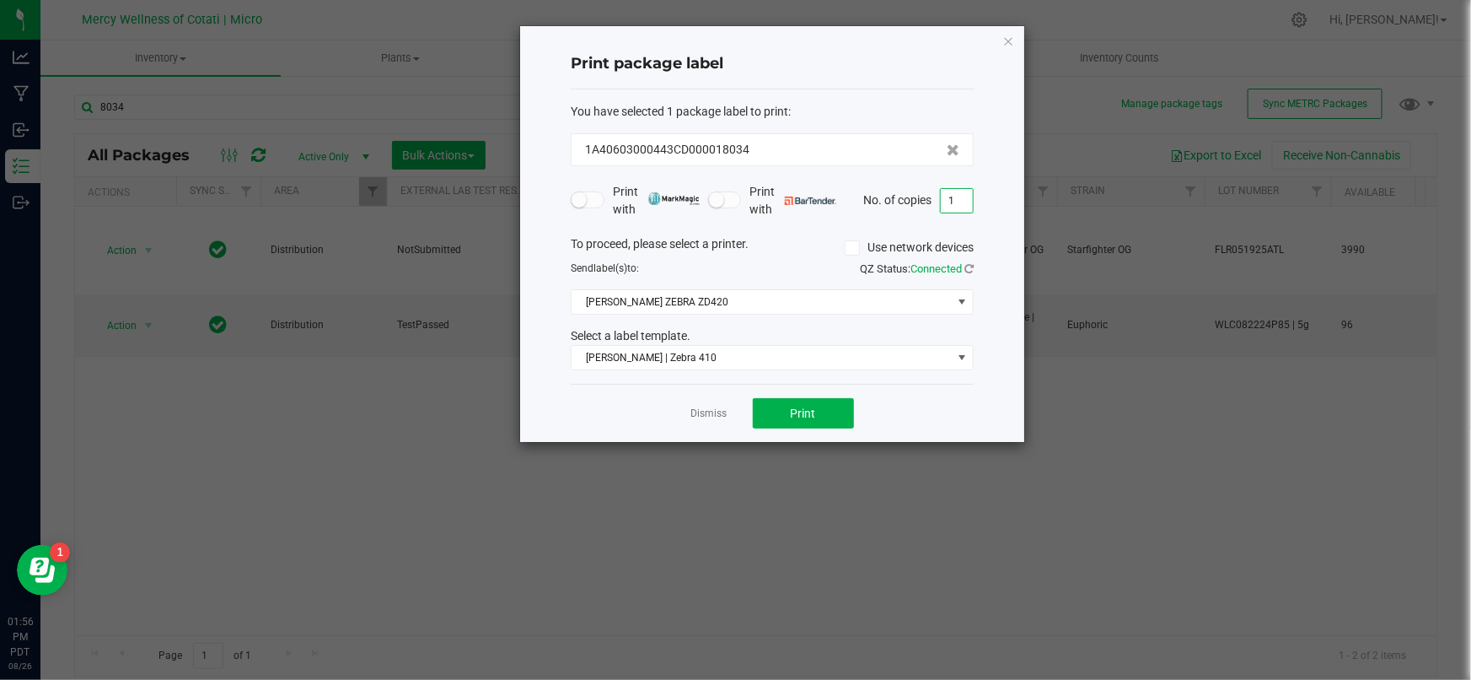
click at [959, 202] on input "1" at bounding box center [957, 201] width 32 height 24
type input "3"
click at [798, 400] on button "Print" at bounding box center [803, 413] width 101 height 30
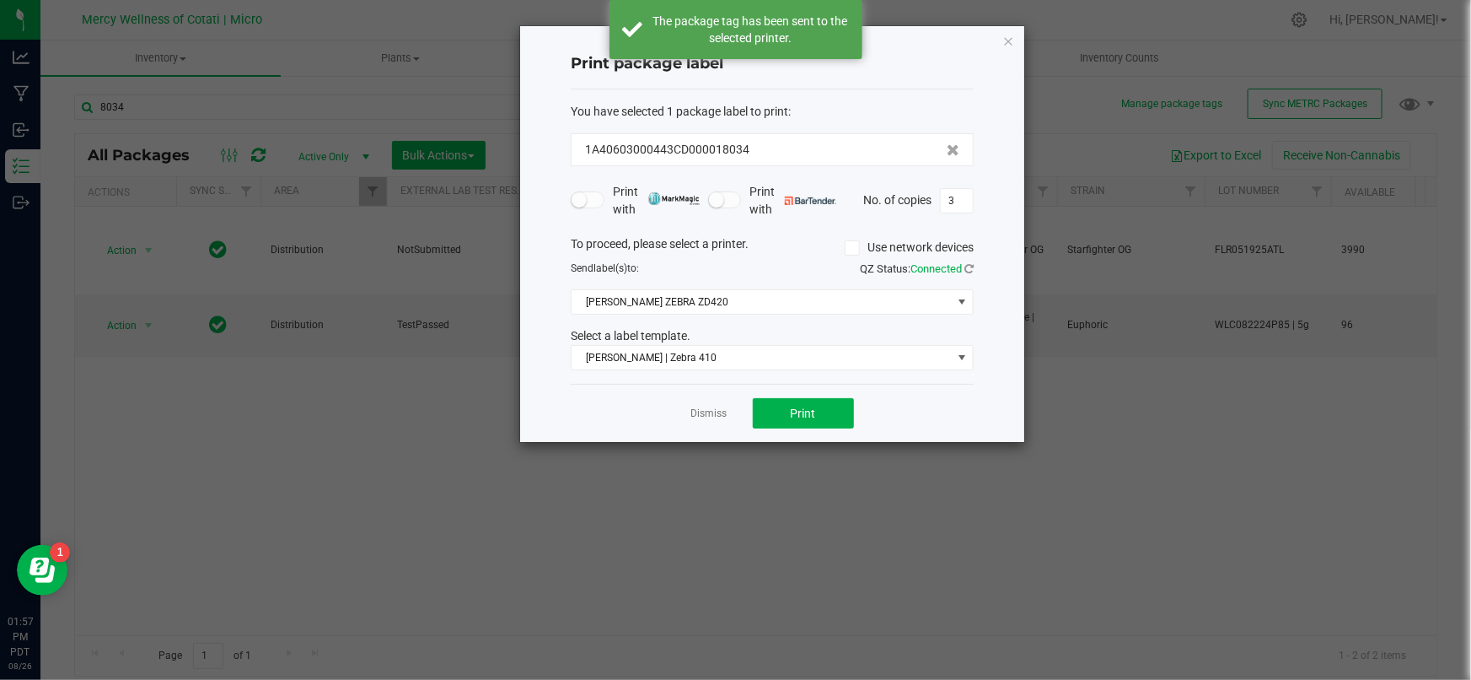
drag, startPoint x: 709, startPoint y: 416, endPoint x: 722, endPoint y: 403, distance: 17.9
click at [713, 411] on link "Dismiss" at bounding box center [709, 413] width 36 height 14
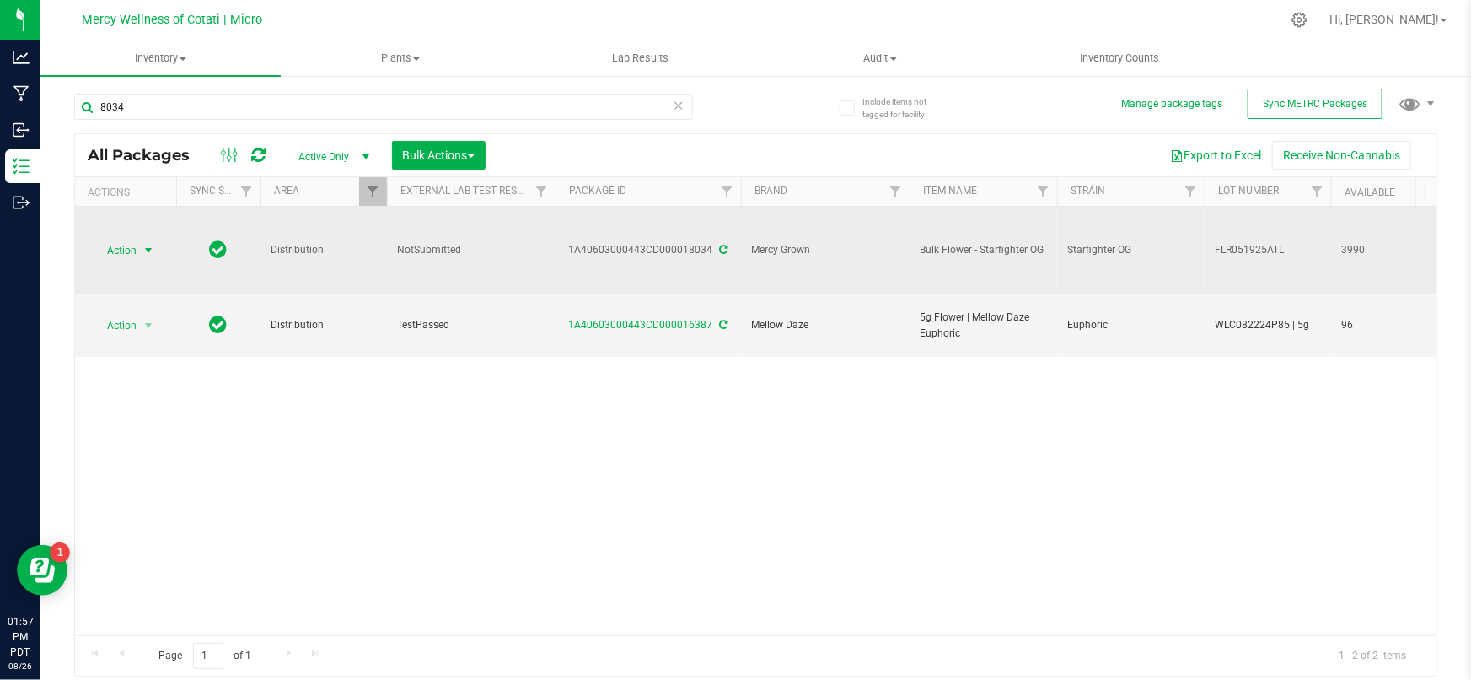
click at [138, 249] on span "select" at bounding box center [148, 251] width 21 height 24
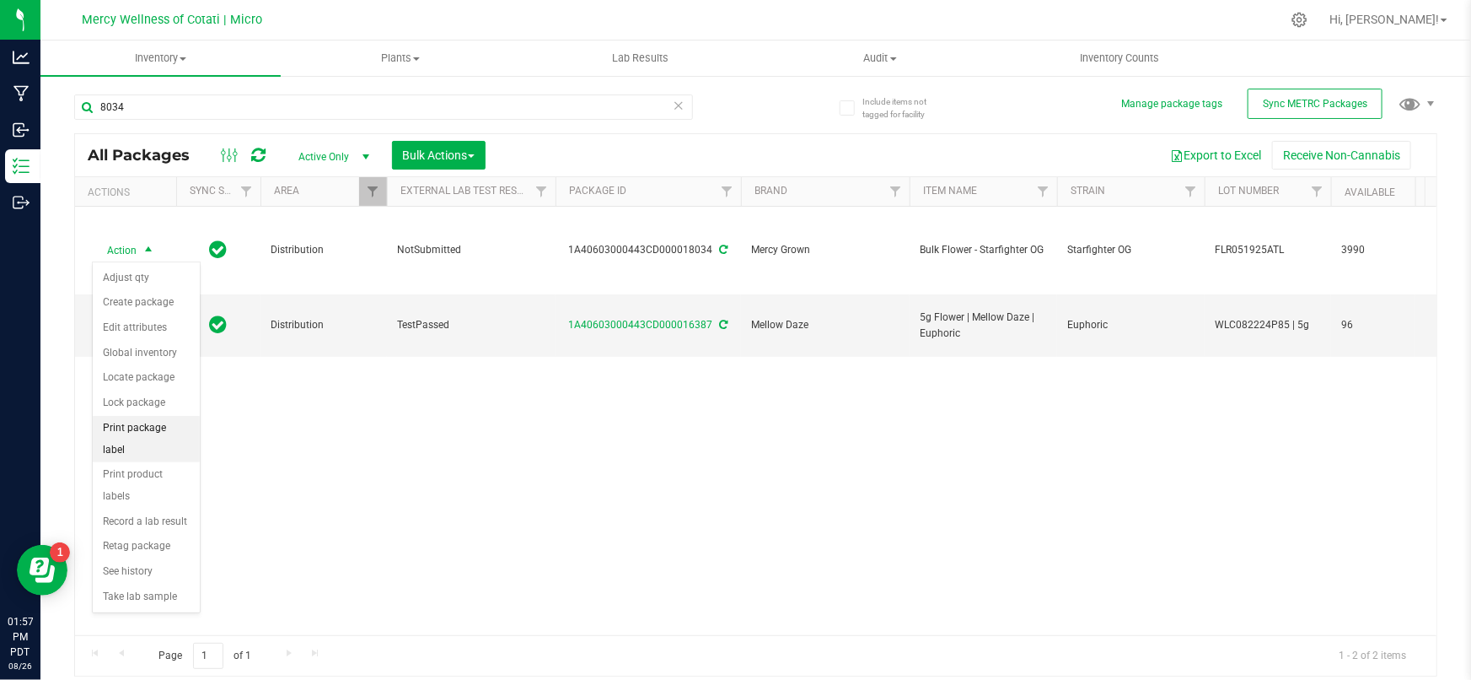
click at [116, 426] on li "Print package label" at bounding box center [146, 439] width 107 height 46
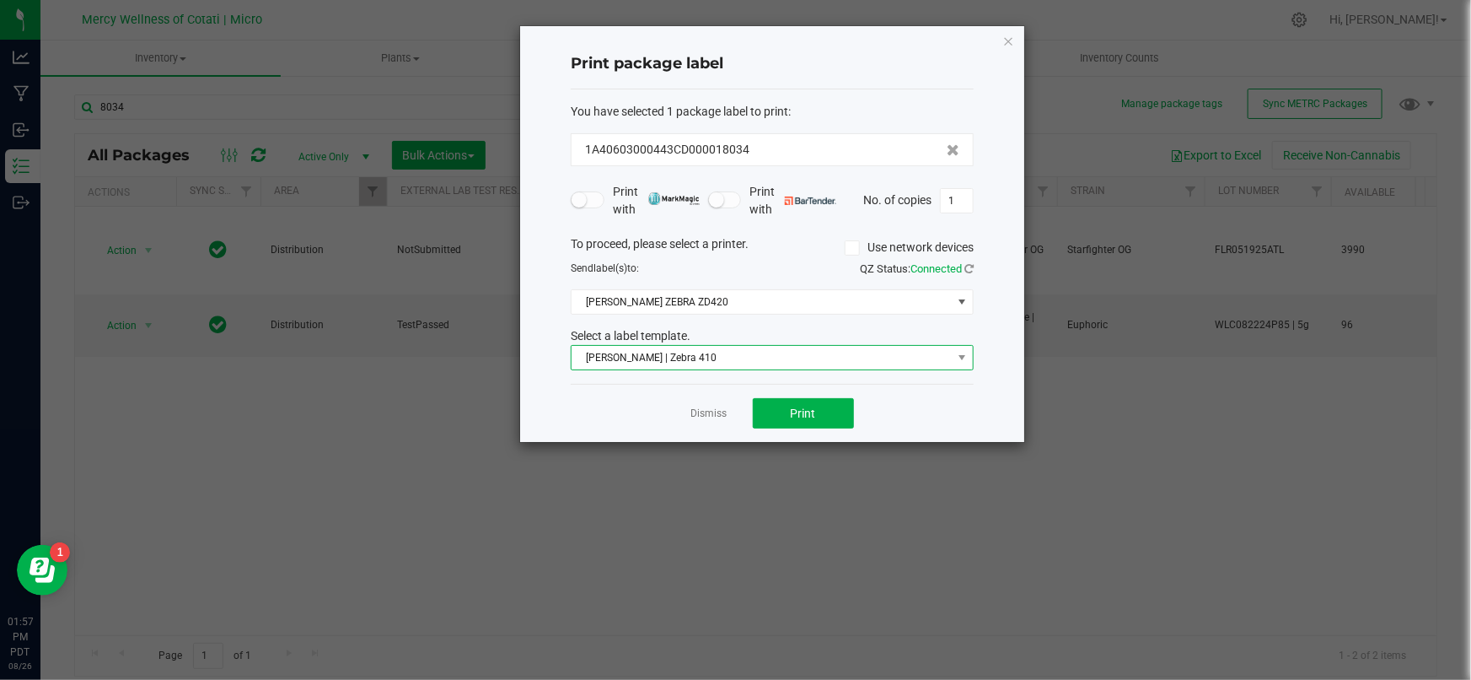
click at [779, 362] on span "[PERSON_NAME] | Zebra 410" at bounding box center [762, 358] width 380 height 24
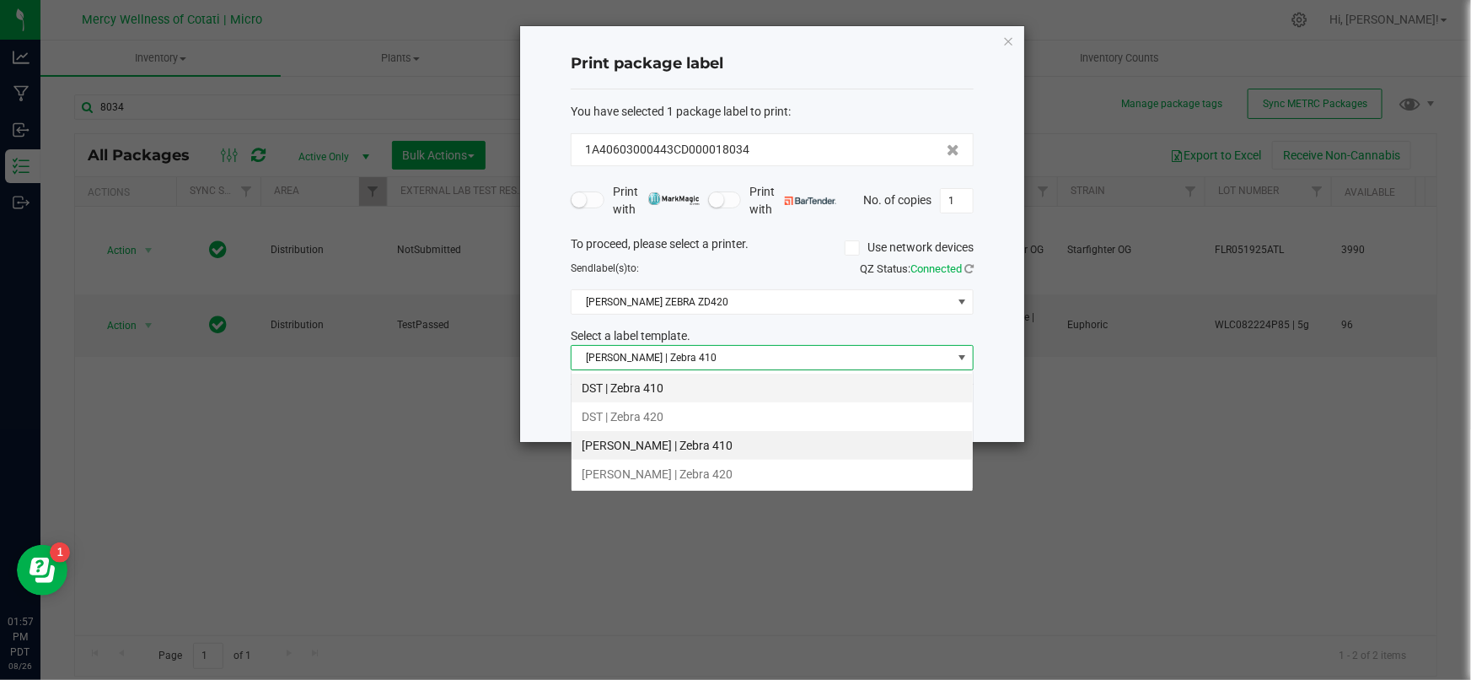
scroll to position [25, 403]
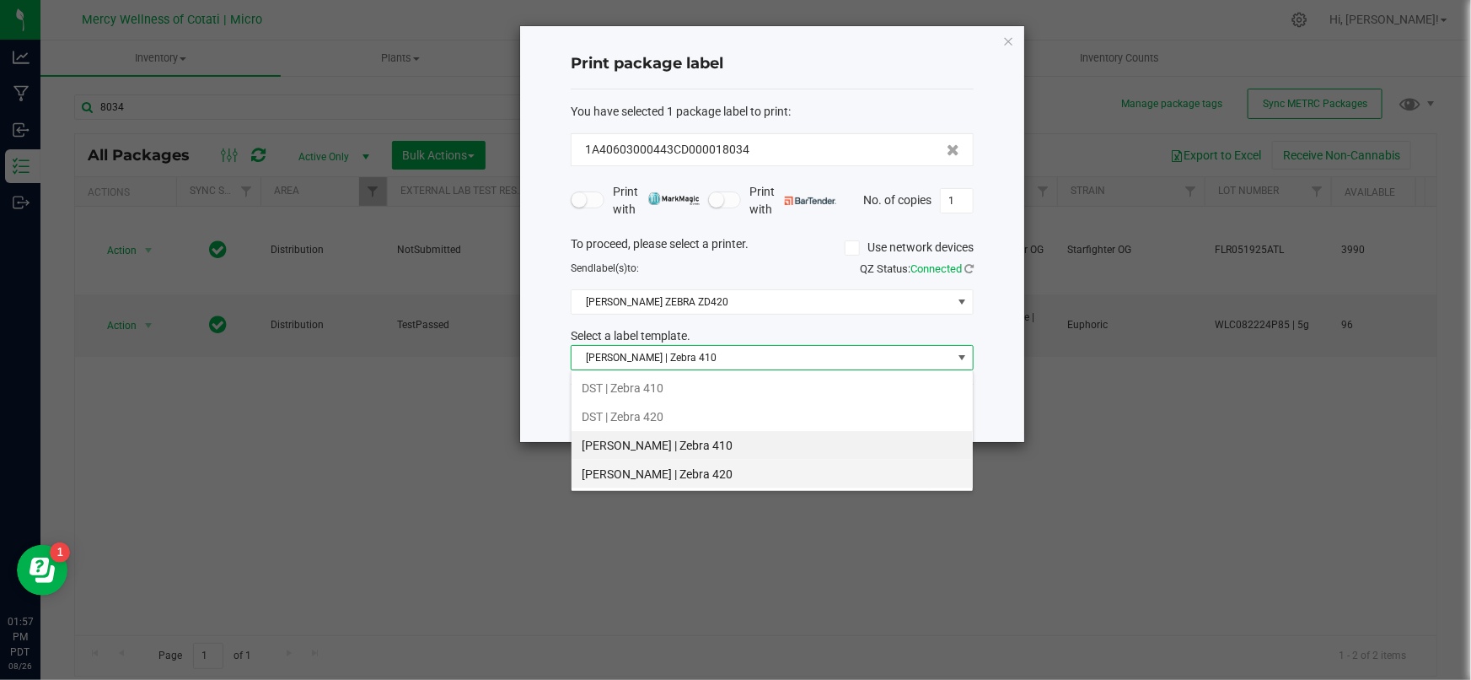
click at [683, 471] on li "[PERSON_NAME] | Zebra 420" at bounding box center [772, 473] width 401 height 29
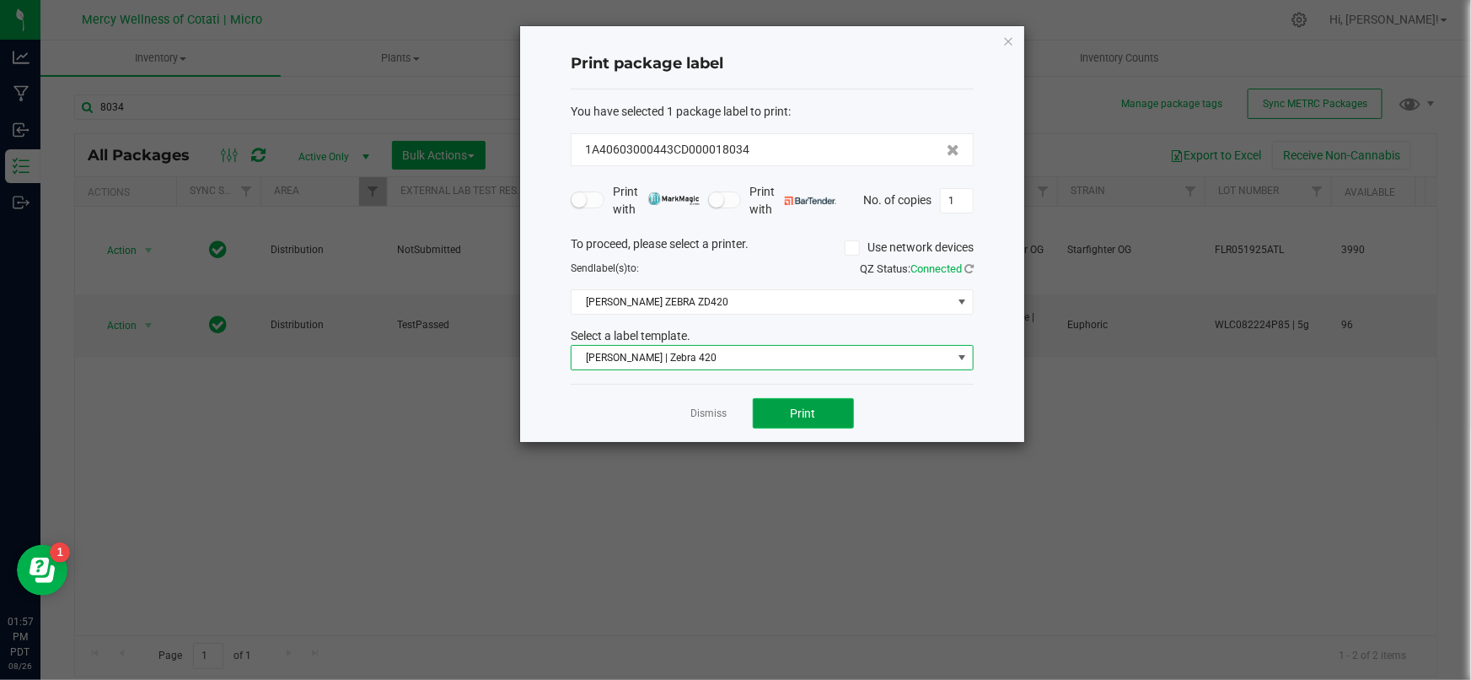
click at [808, 412] on span "Print" at bounding box center [803, 412] width 25 height 13
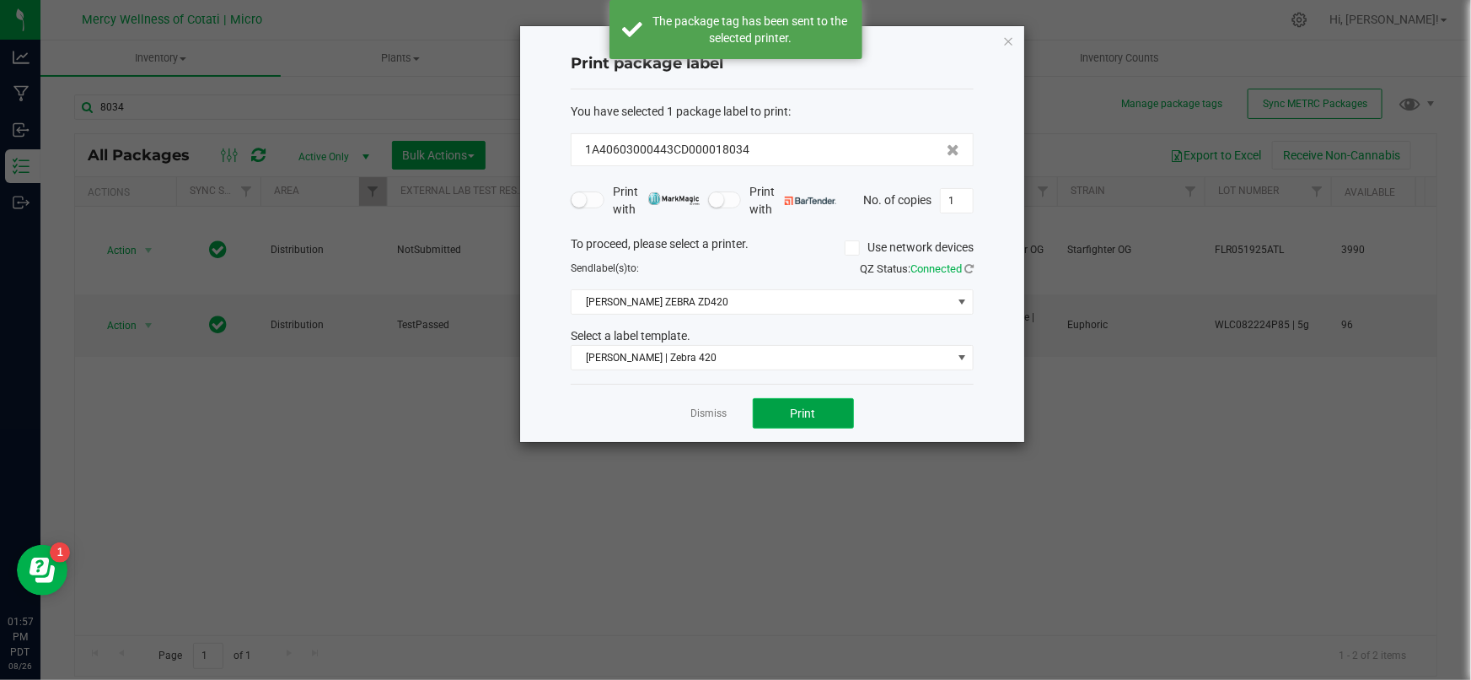
click at [808, 412] on span "Print" at bounding box center [803, 412] width 25 height 13
click at [714, 411] on link "Dismiss" at bounding box center [709, 413] width 36 height 14
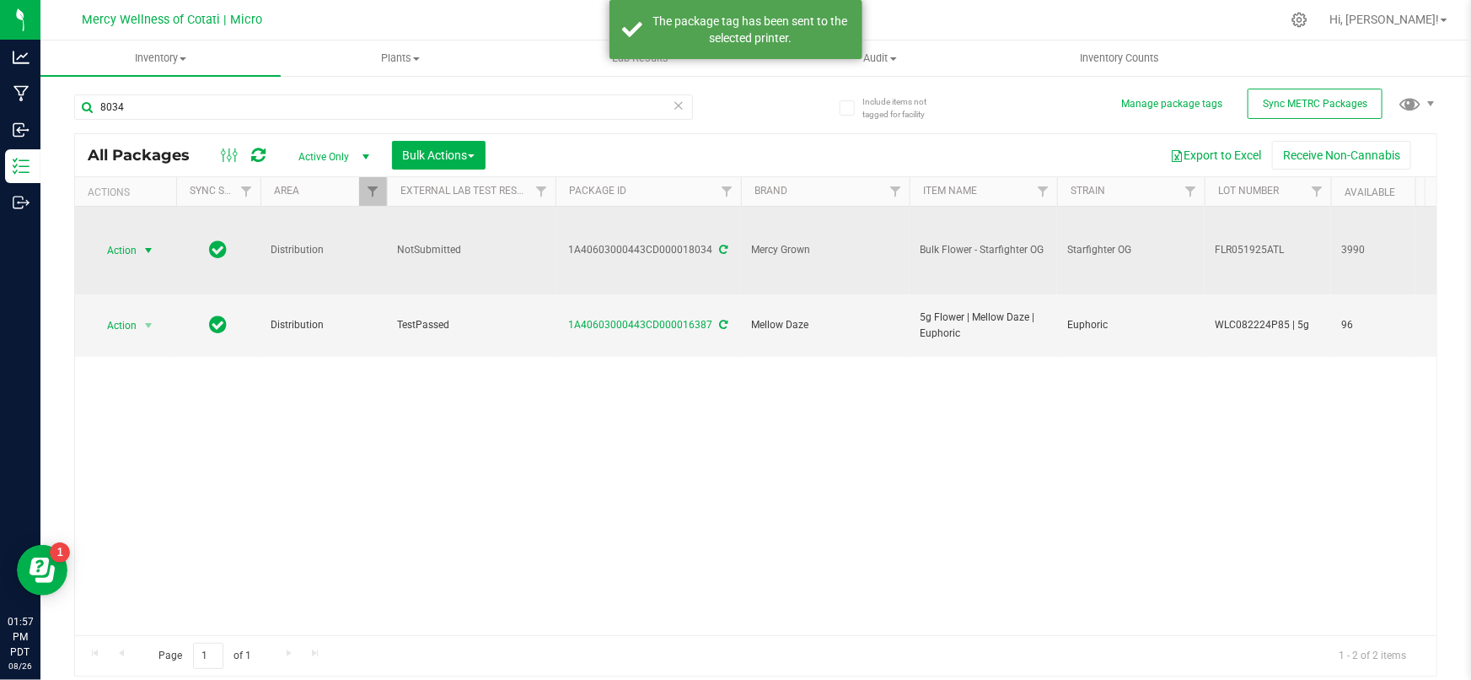
click at [139, 246] on span "select" at bounding box center [148, 251] width 21 height 24
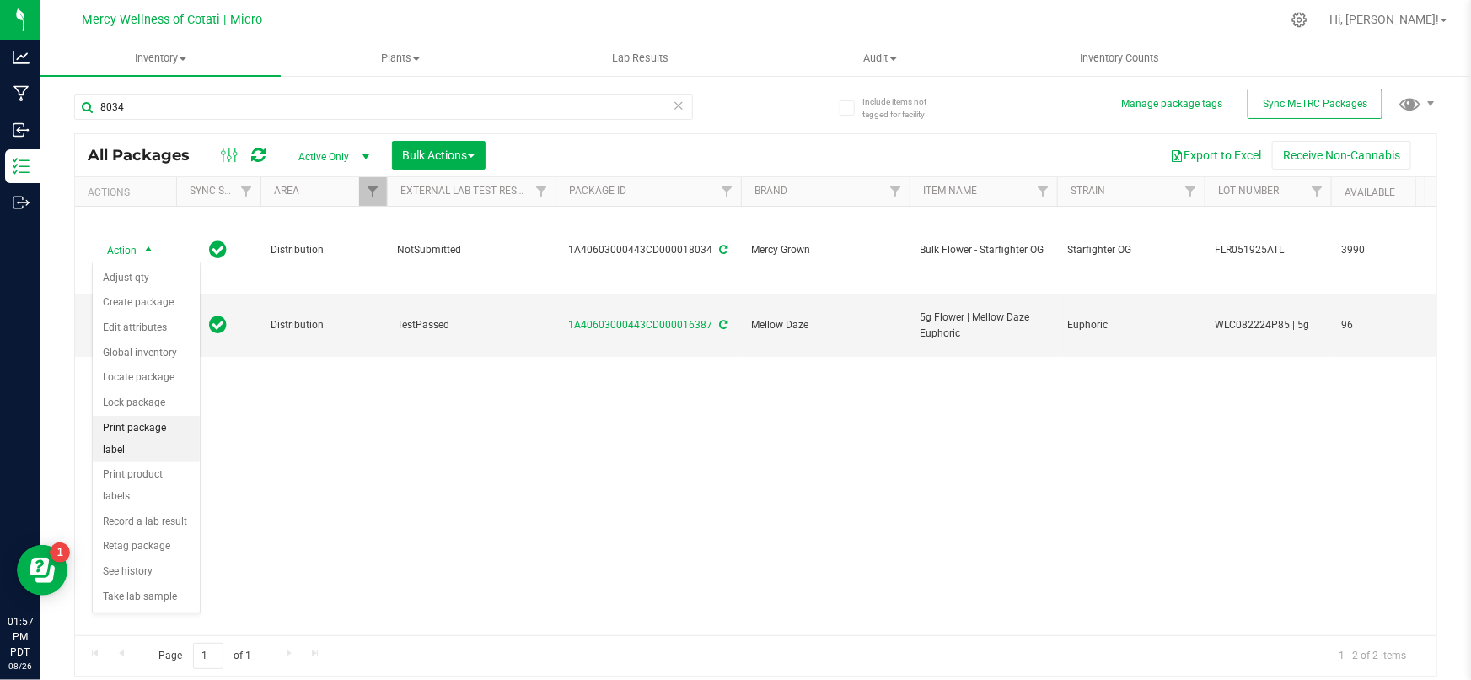
click at [160, 435] on li "Print package label" at bounding box center [146, 439] width 107 height 46
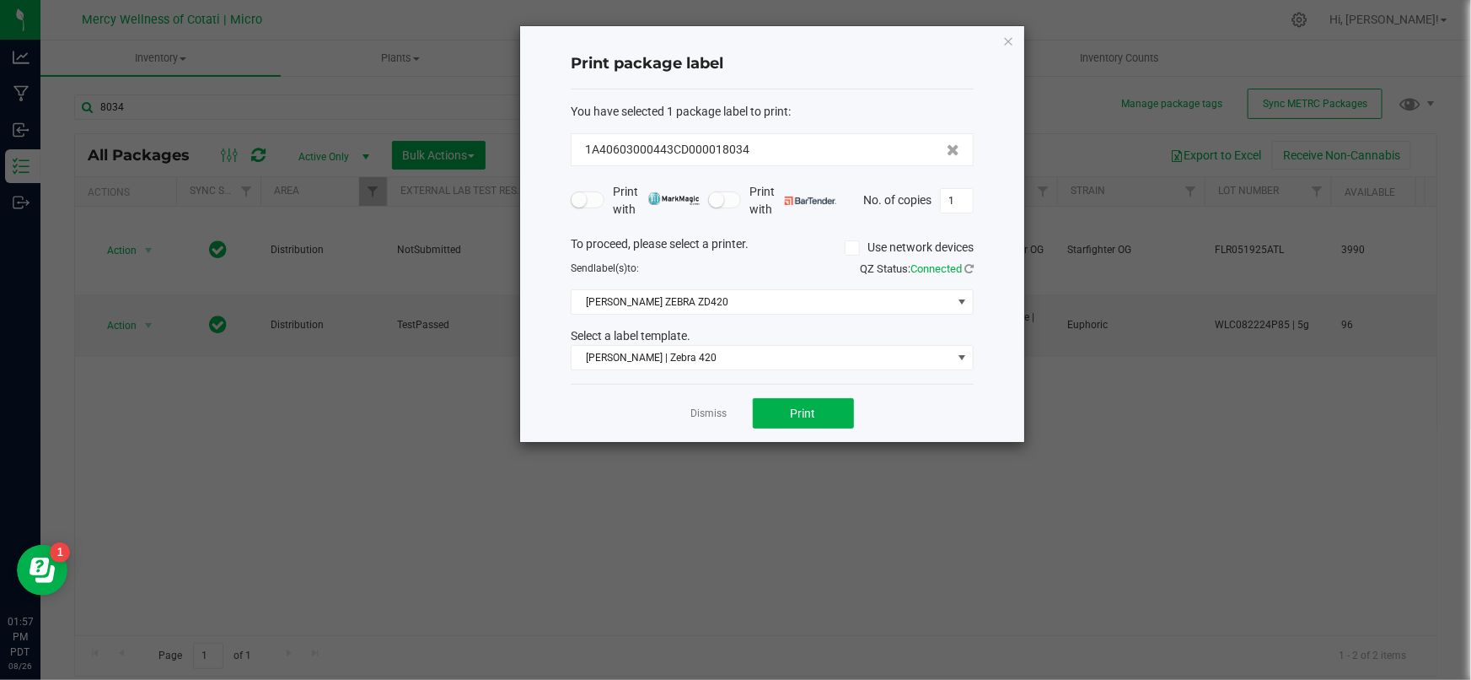
click at [856, 416] on div "Dismiss Print" at bounding box center [772, 413] width 403 height 58
click at [793, 416] on span "Print" at bounding box center [803, 412] width 25 height 13
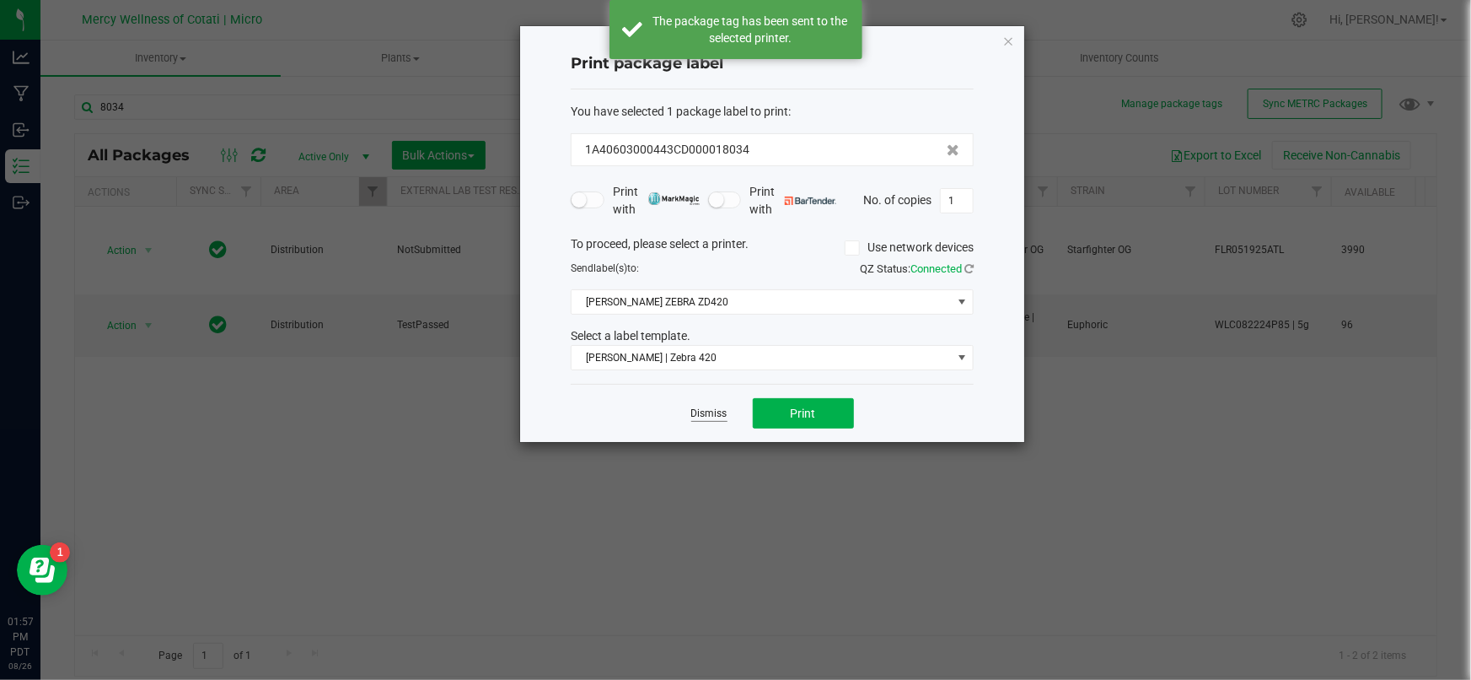
click at [699, 414] on link "Dismiss" at bounding box center [709, 413] width 36 height 14
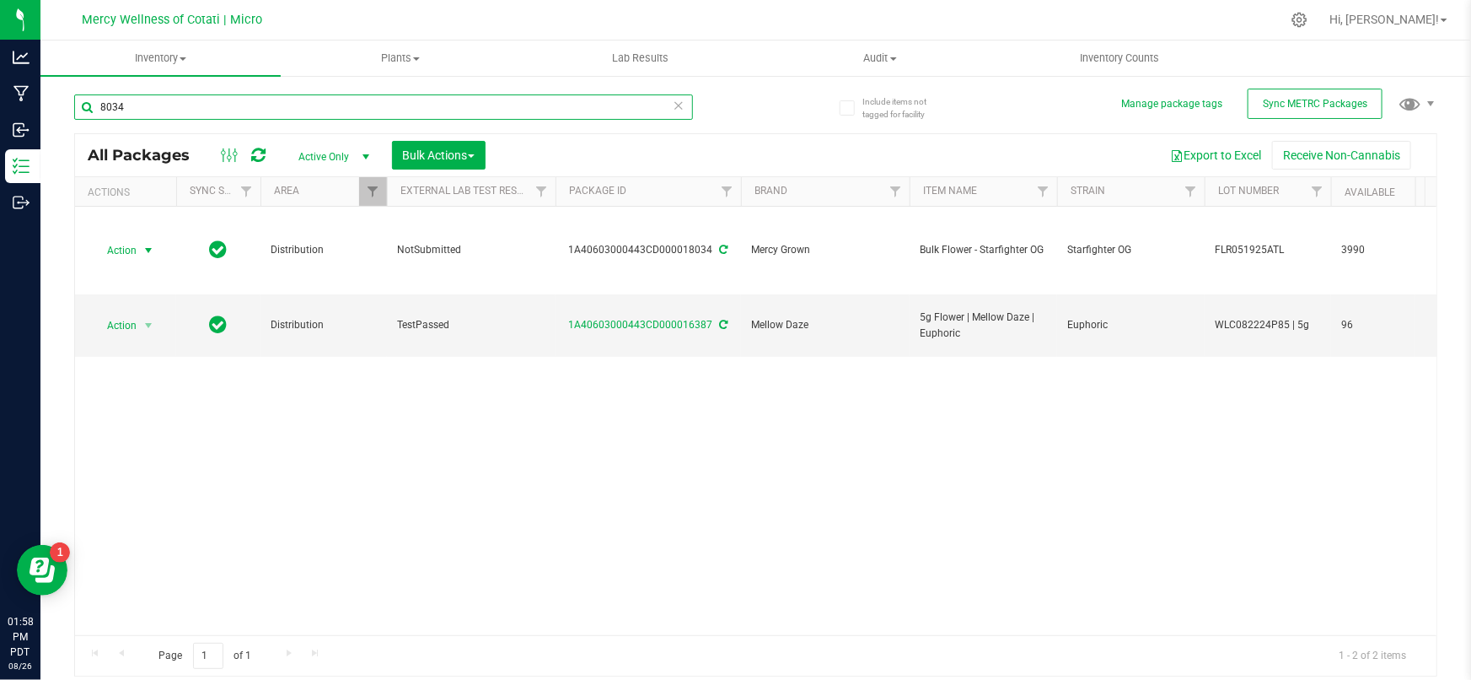
click at [153, 113] on input "8034" at bounding box center [383, 106] width 619 height 25
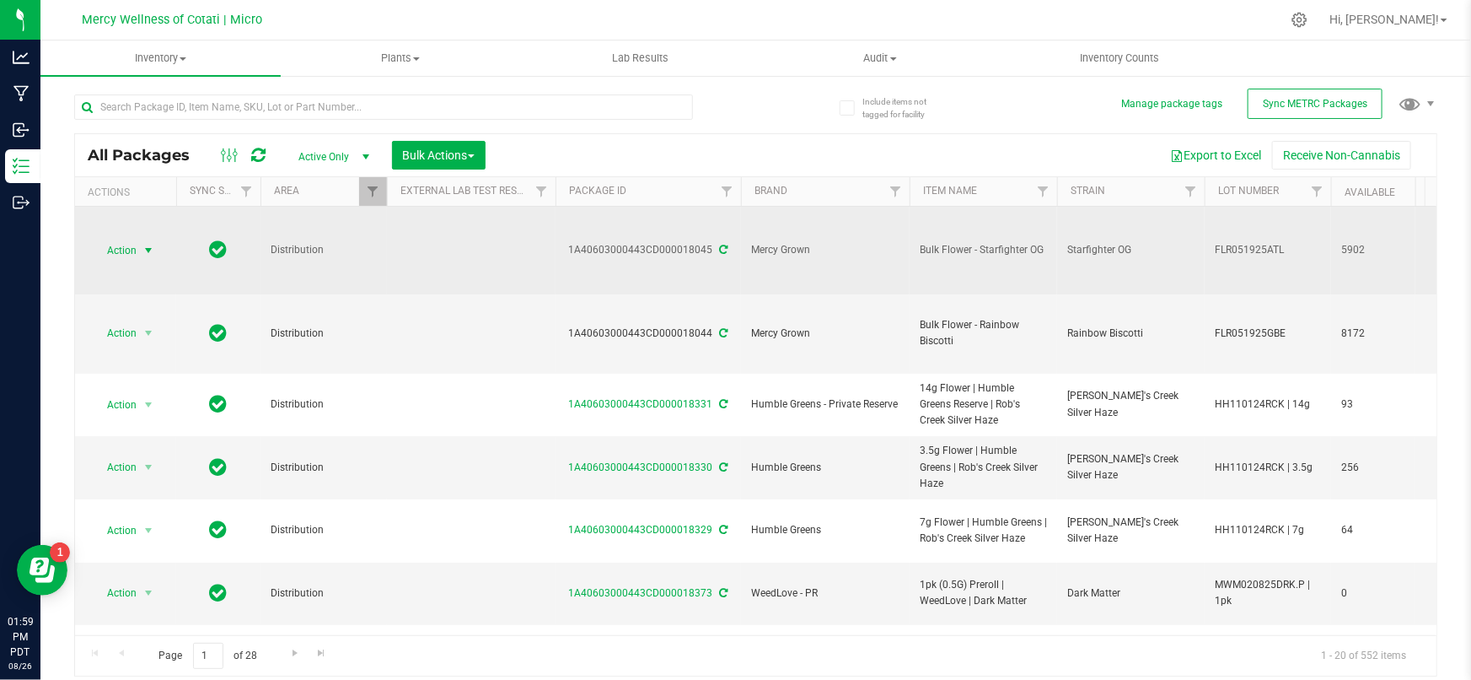
click at [142, 252] on span "select" at bounding box center [148, 250] width 13 height 13
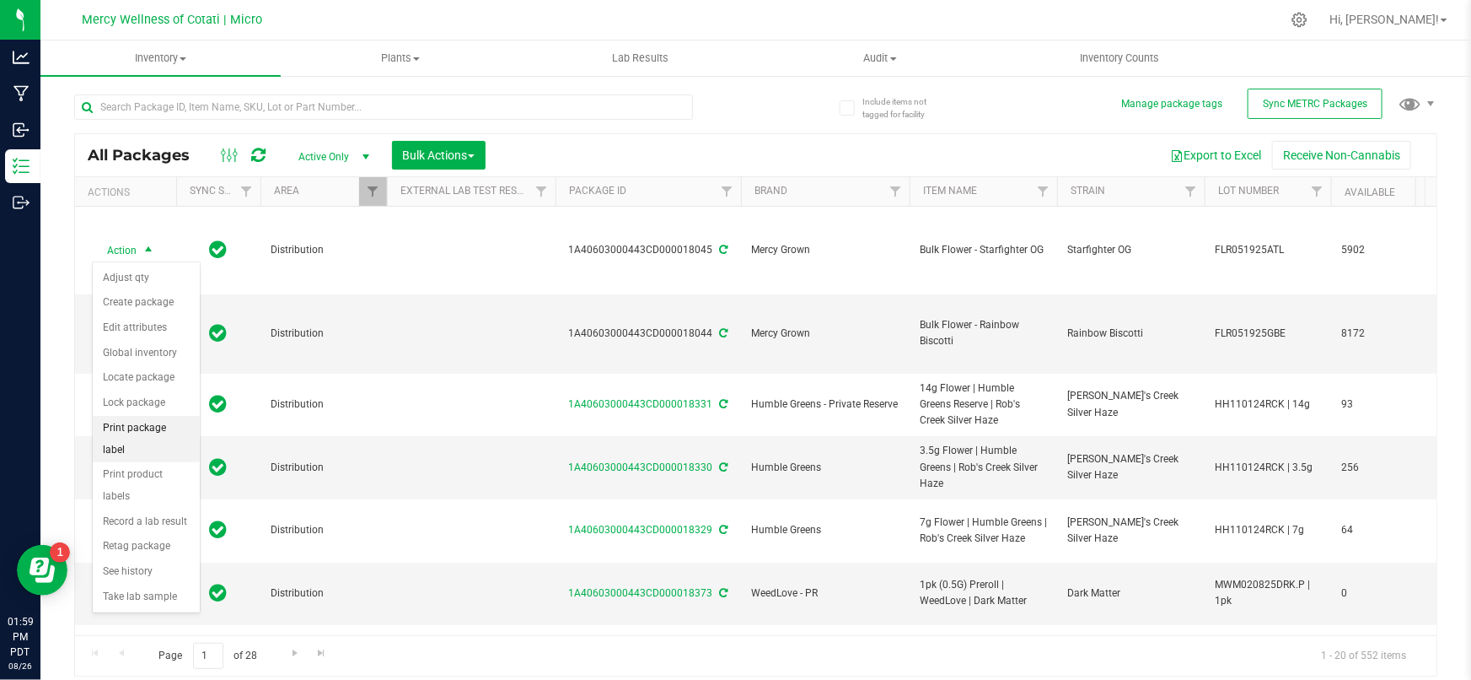
click at [155, 428] on li "Print package label" at bounding box center [146, 439] width 107 height 46
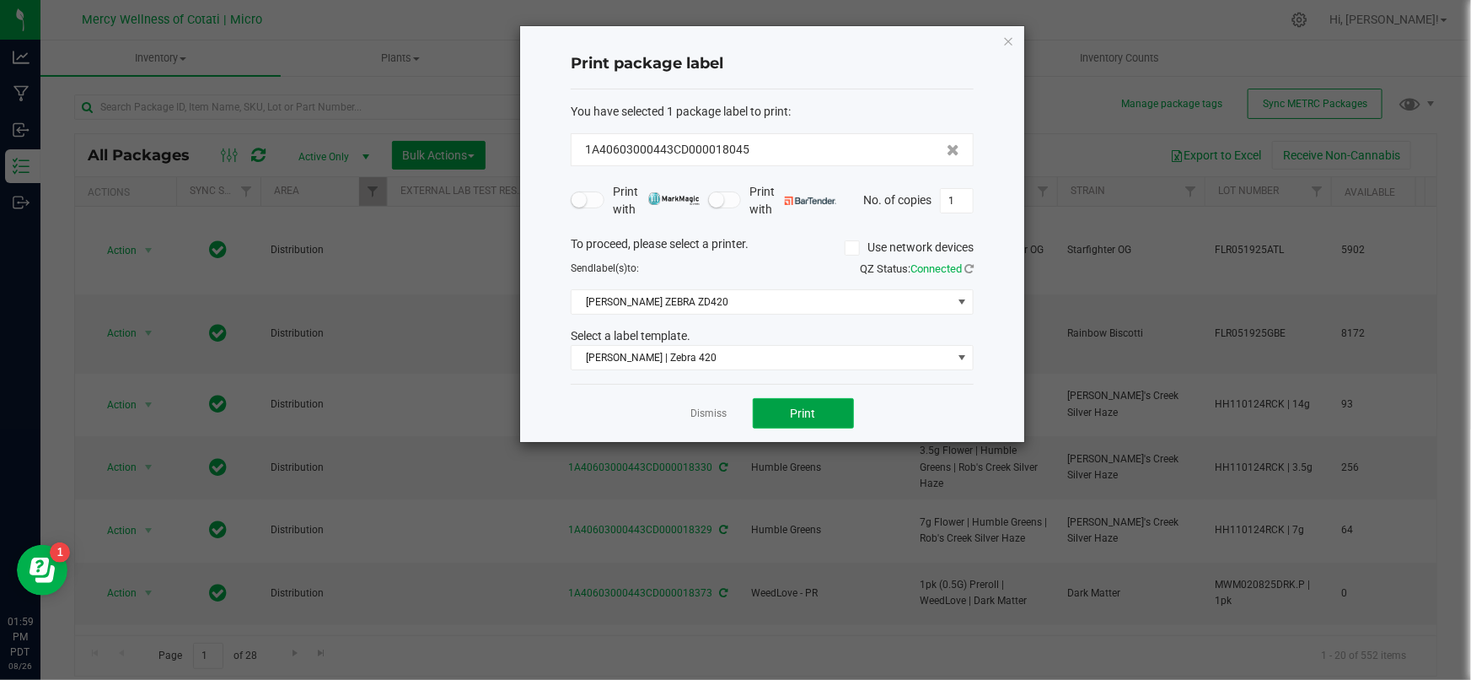
click at [795, 411] on span "Print" at bounding box center [803, 412] width 25 height 13
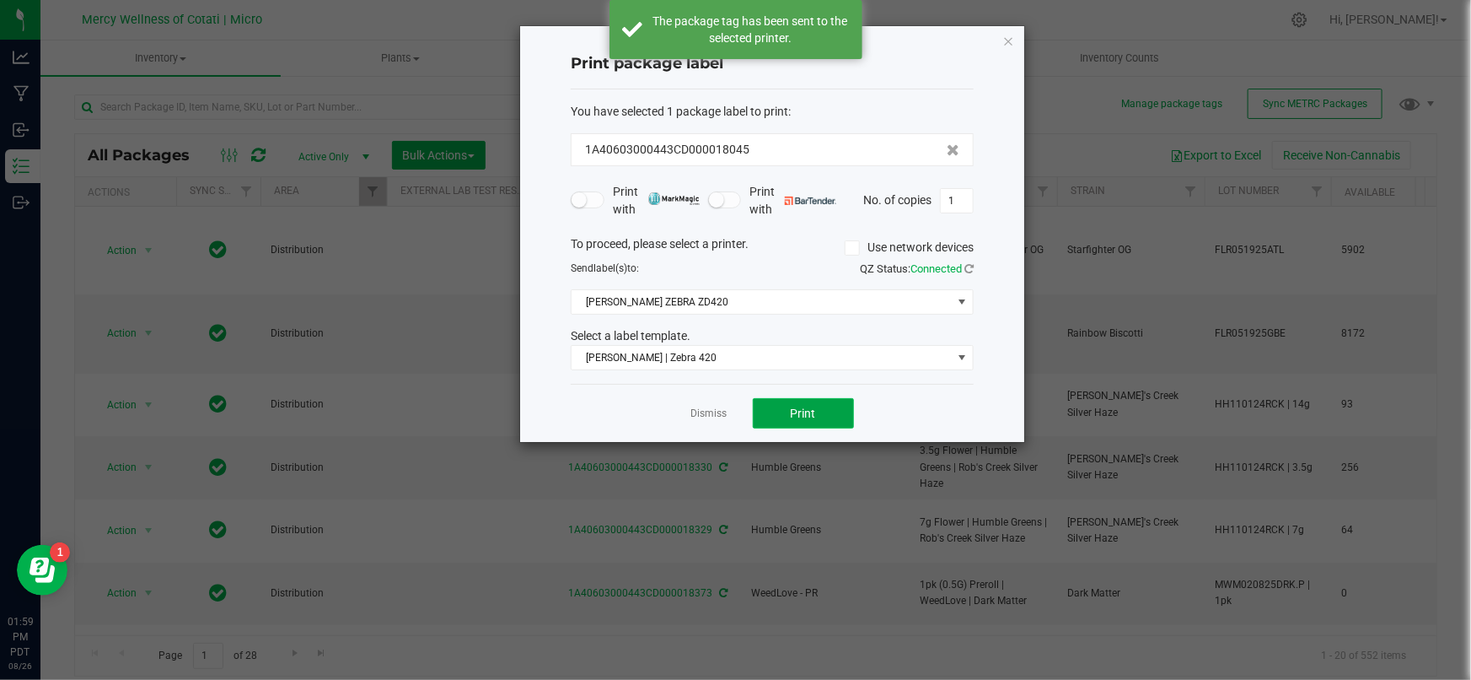
click at [792, 411] on span "Print" at bounding box center [803, 412] width 25 height 13
click at [705, 408] on link "Dismiss" at bounding box center [709, 413] width 36 height 14
